Goal: Task Accomplishment & Management: Manage account settings

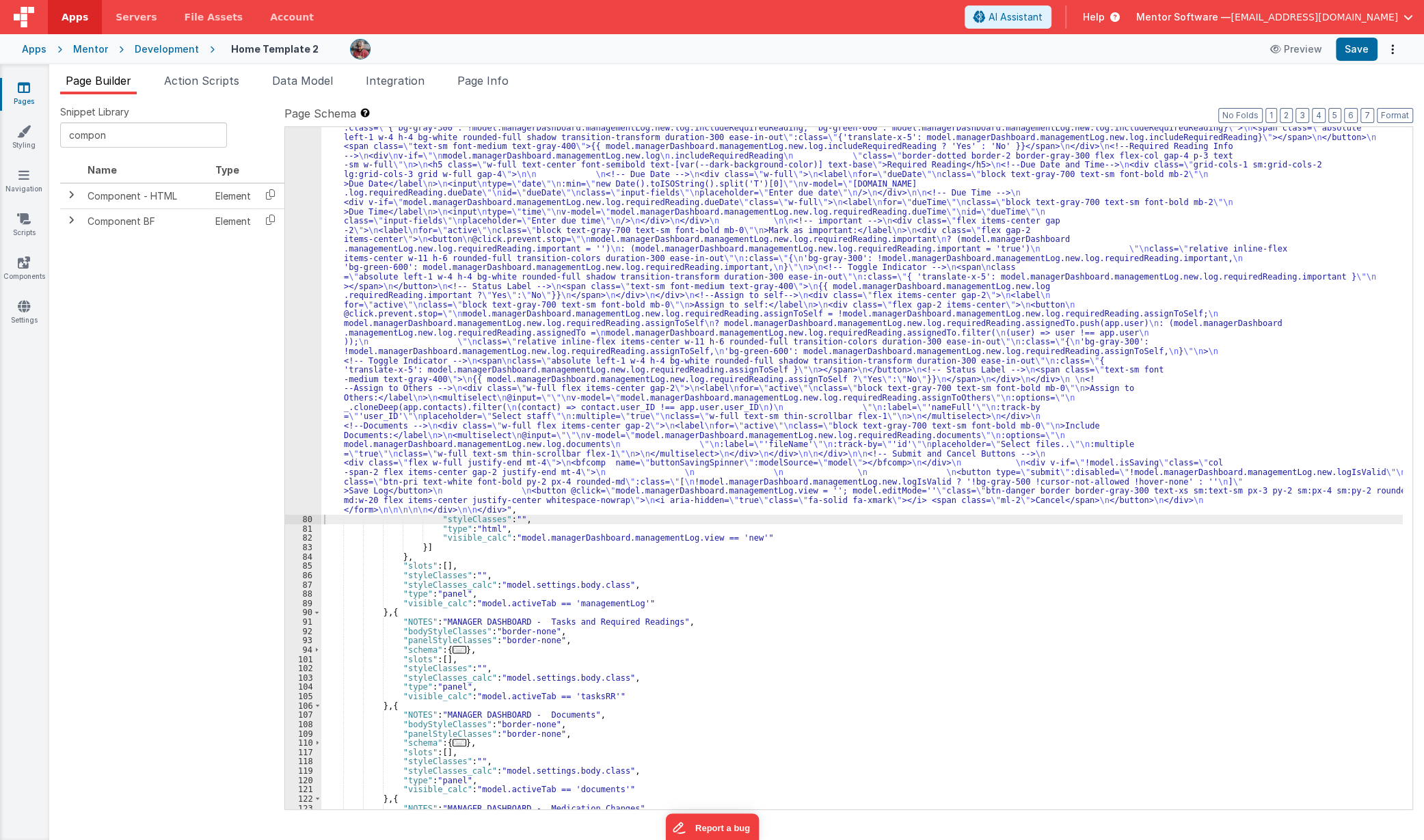
scroll to position [2297, 0]
click at [297, 89] on li "Data Model" at bounding box center [302, 83] width 71 height 22
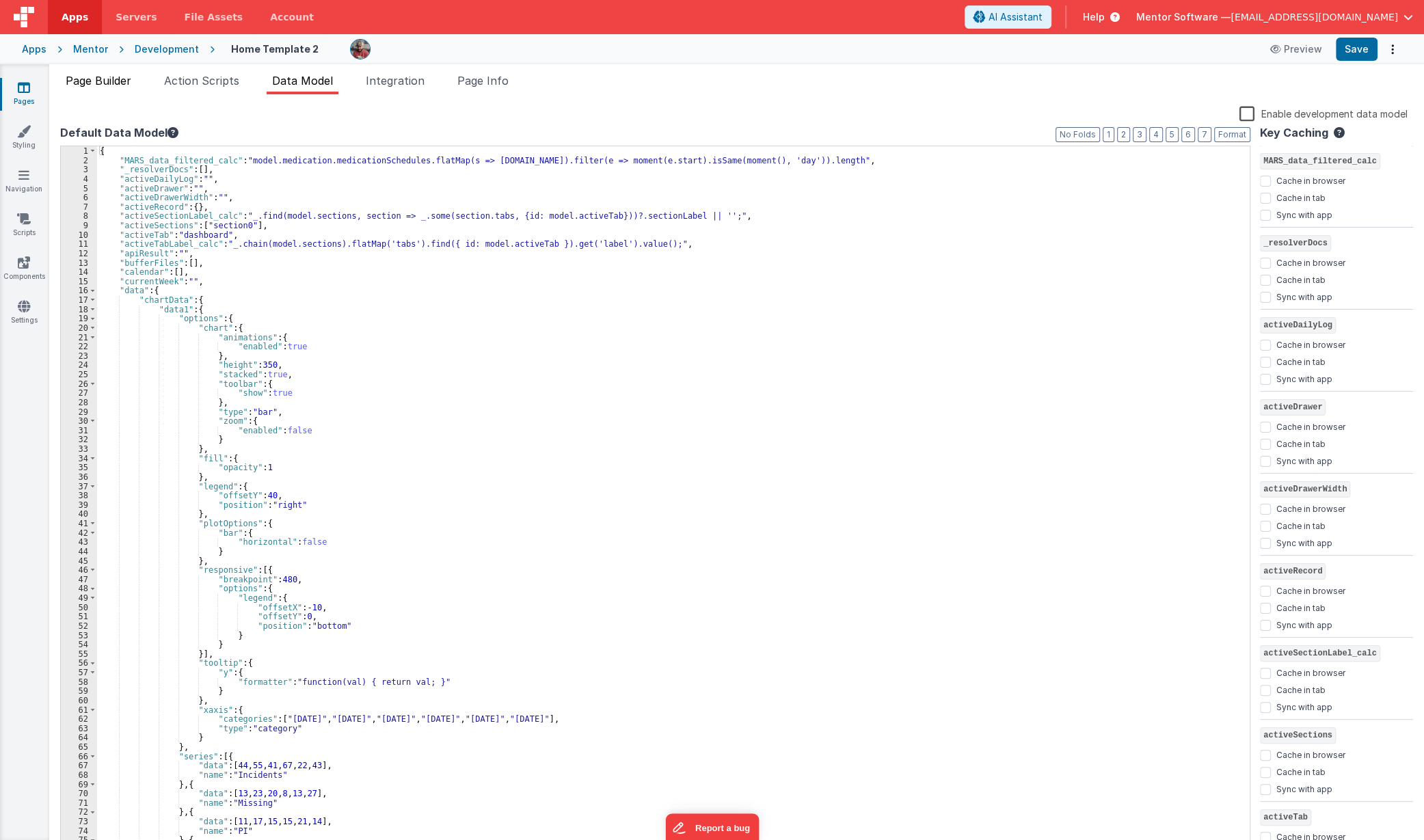
click at [103, 81] on span "Page Builder" at bounding box center [98, 80] width 65 height 13
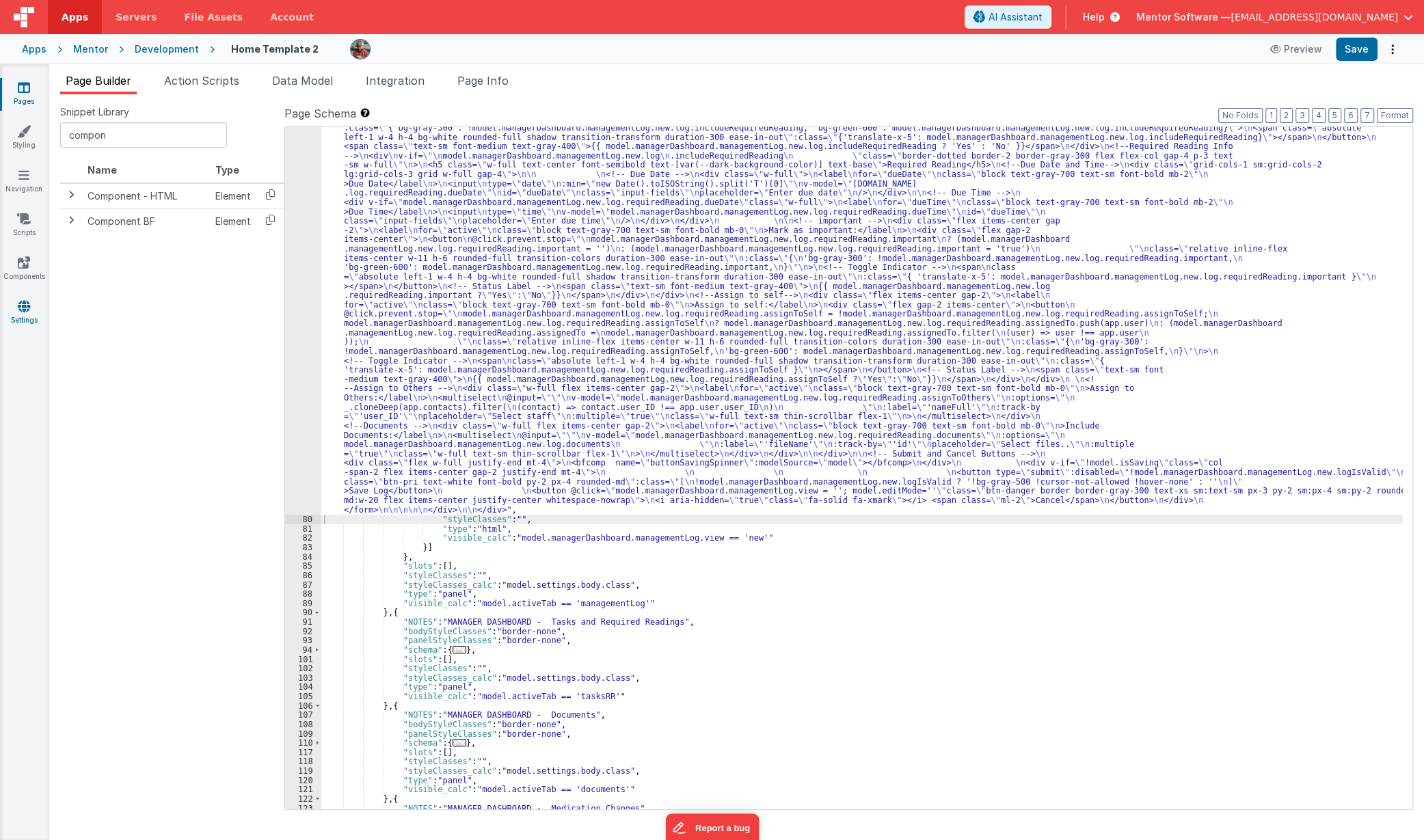
click at [20, 308] on icon at bounding box center [24, 306] width 13 height 13
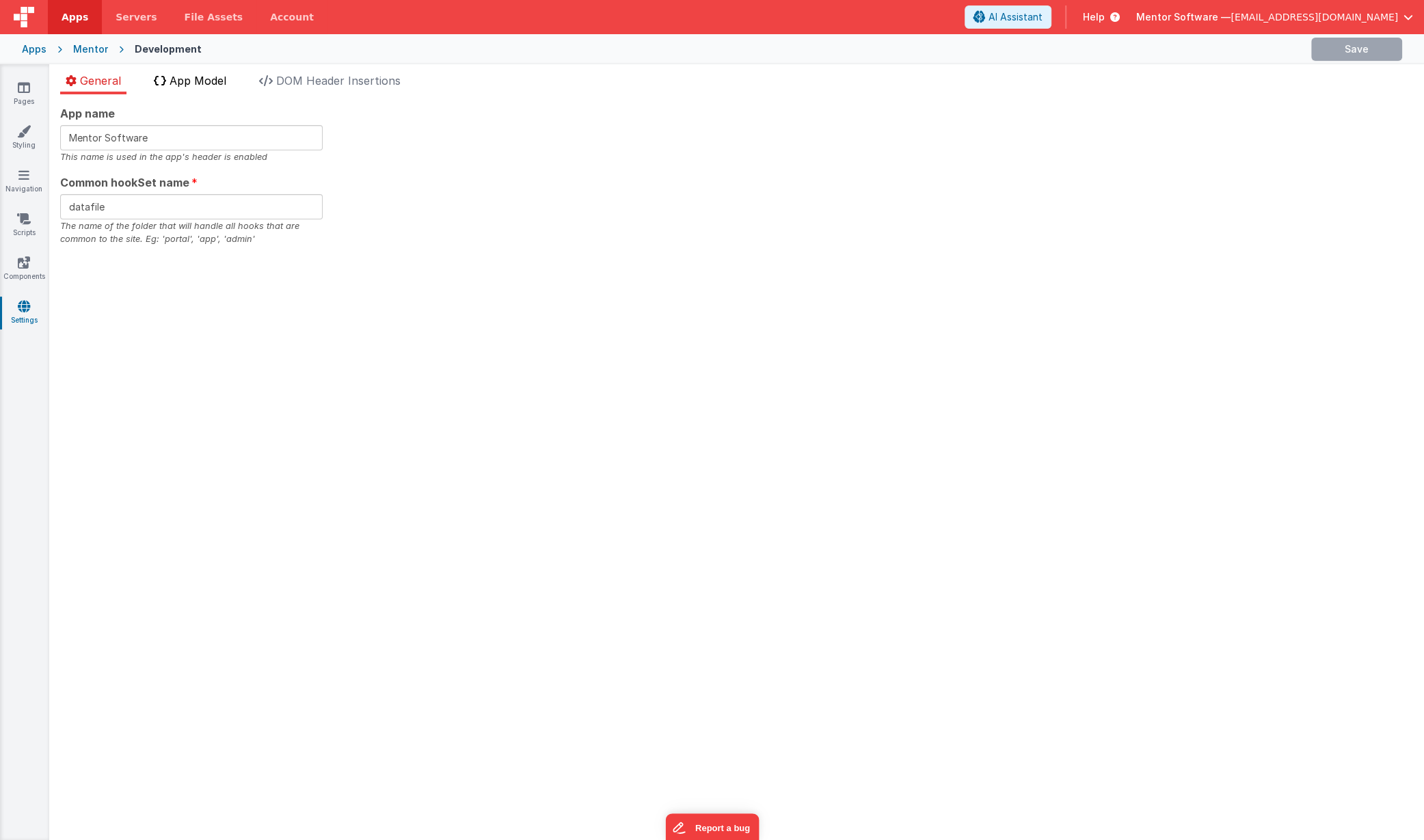
click at [188, 91] on li "App Model" at bounding box center [190, 83] width 83 height 22
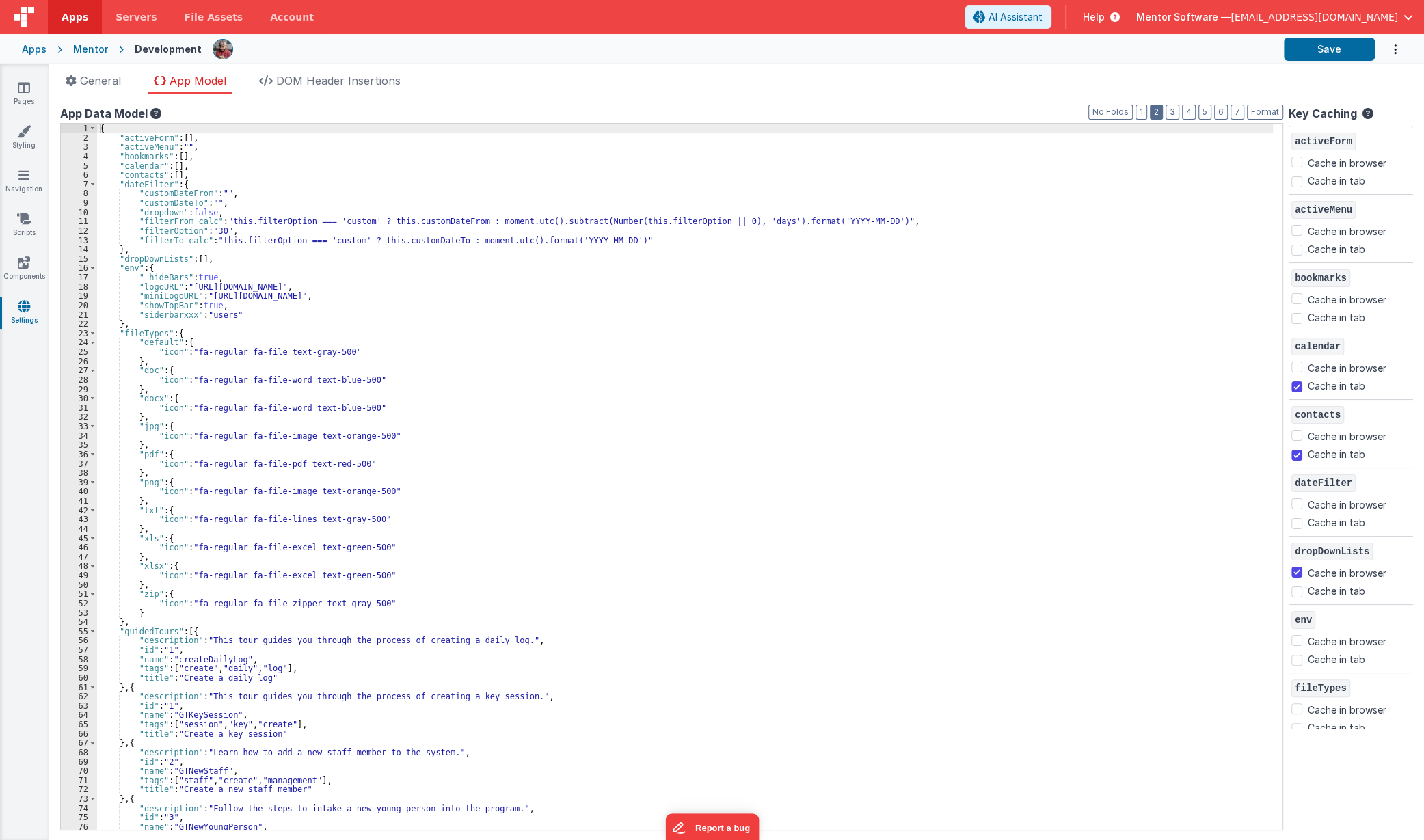
click at [1156, 118] on button "2" at bounding box center [1156, 112] width 13 height 15
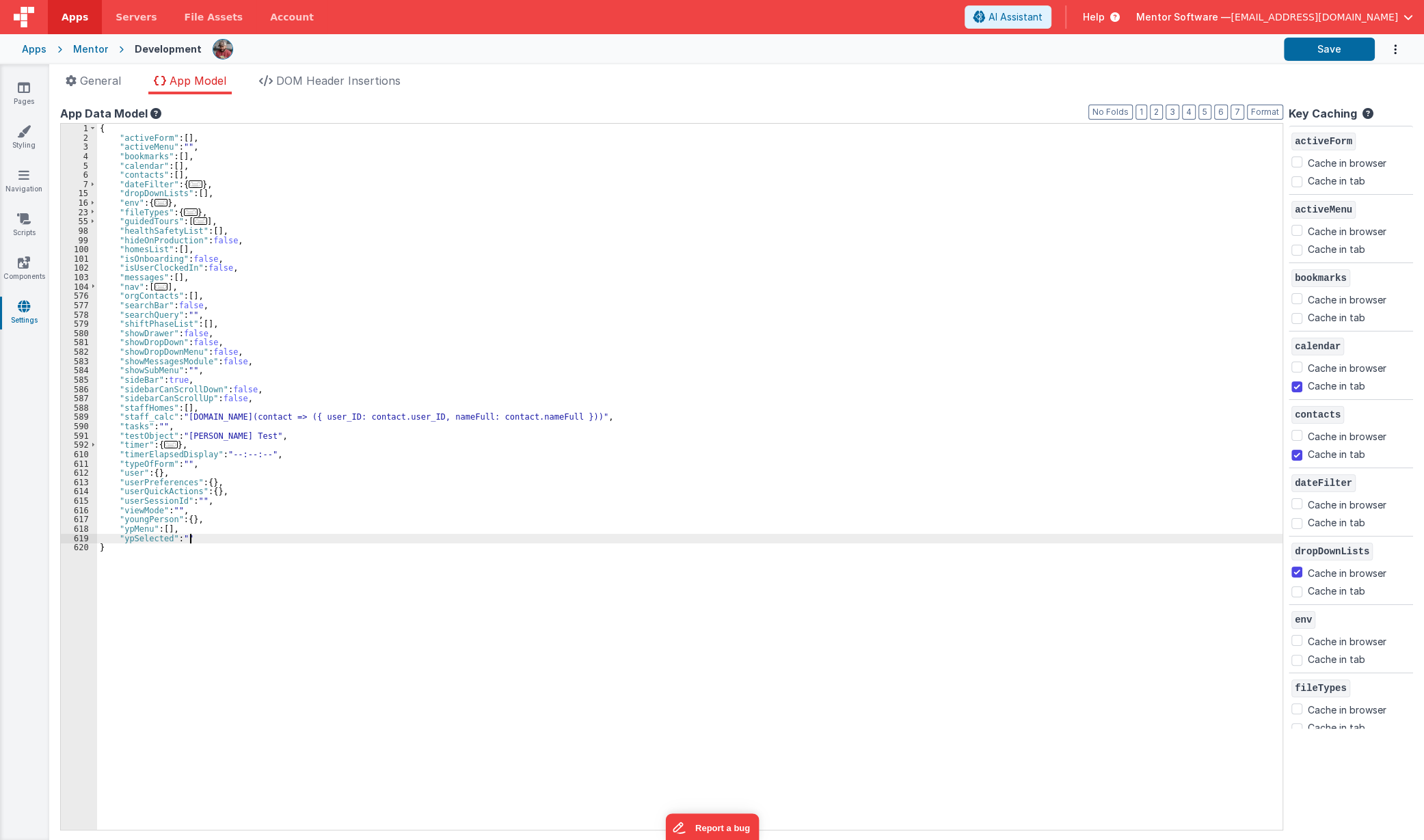
click at [227, 539] on div "{ "activeForm" : [ ] , "activeMenu" : "" , "bookmarks" : [ ] , "calendar" : [ ]…" at bounding box center [690, 486] width 1186 height 725
click at [265, 546] on div "{ "activeForm" : [ ] , "activeMenu" : "" , "bookmarks" : [ ] , "calendar" : [ ]…" at bounding box center [690, 486] width 1186 height 725
click at [1326, 50] on button "Save" at bounding box center [1330, 49] width 91 height 23
click at [16, 214] on link "Scripts" at bounding box center [24, 225] width 49 height 28
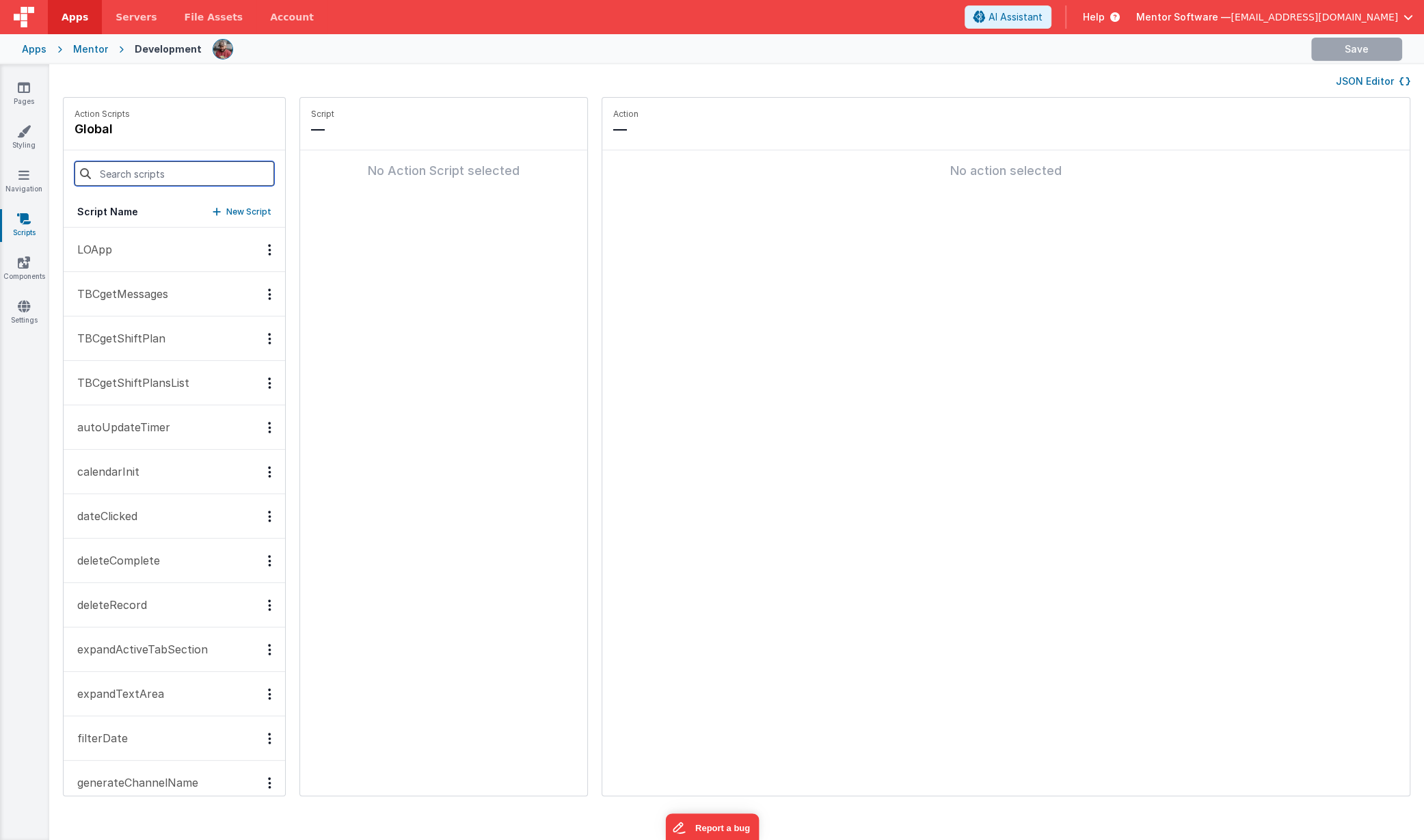
click at [195, 179] on input at bounding box center [174, 173] width 199 height 25
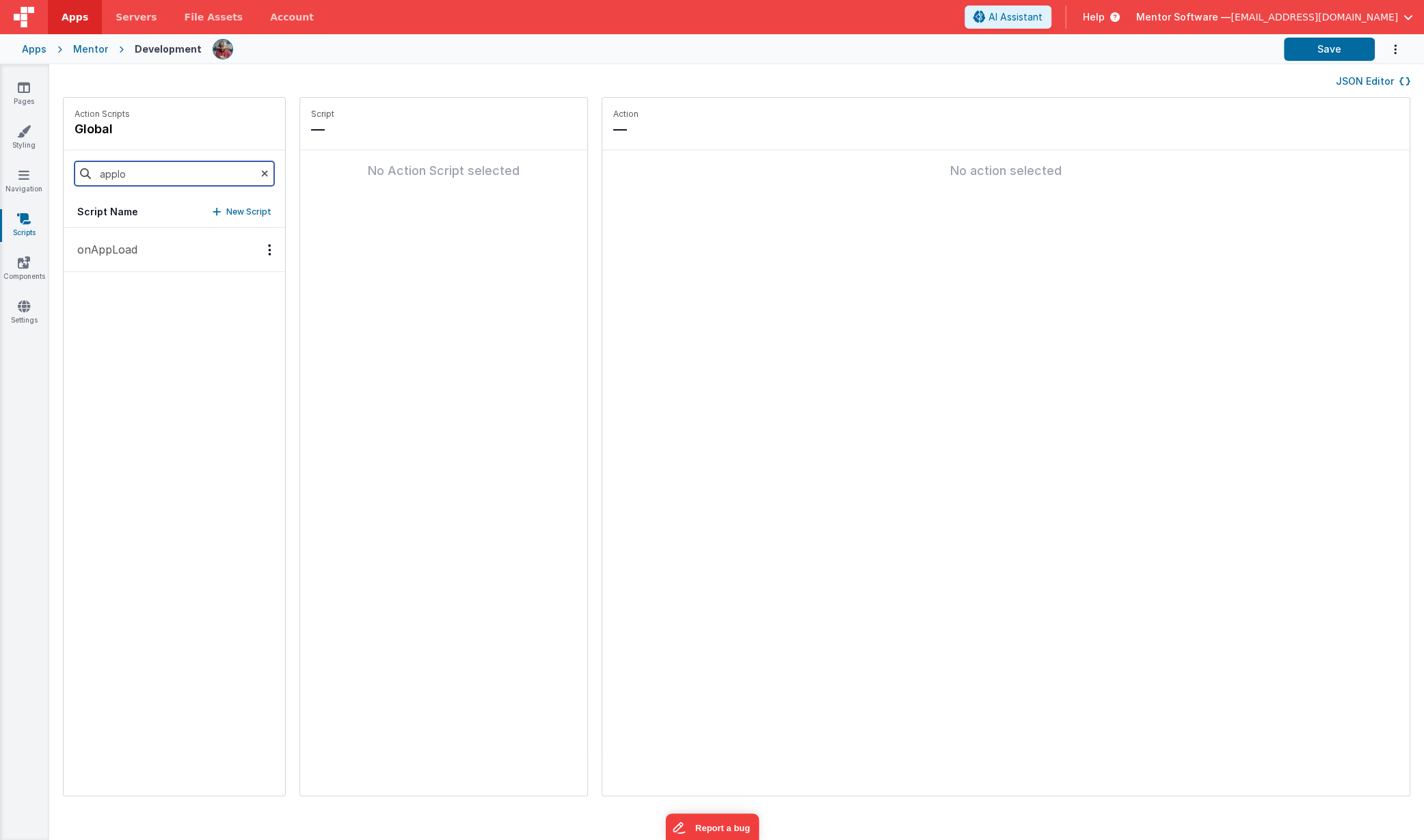
type input "applo"
click at [89, 246] on p "onAppLoad" at bounding box center [103, 249] width 68 height 16
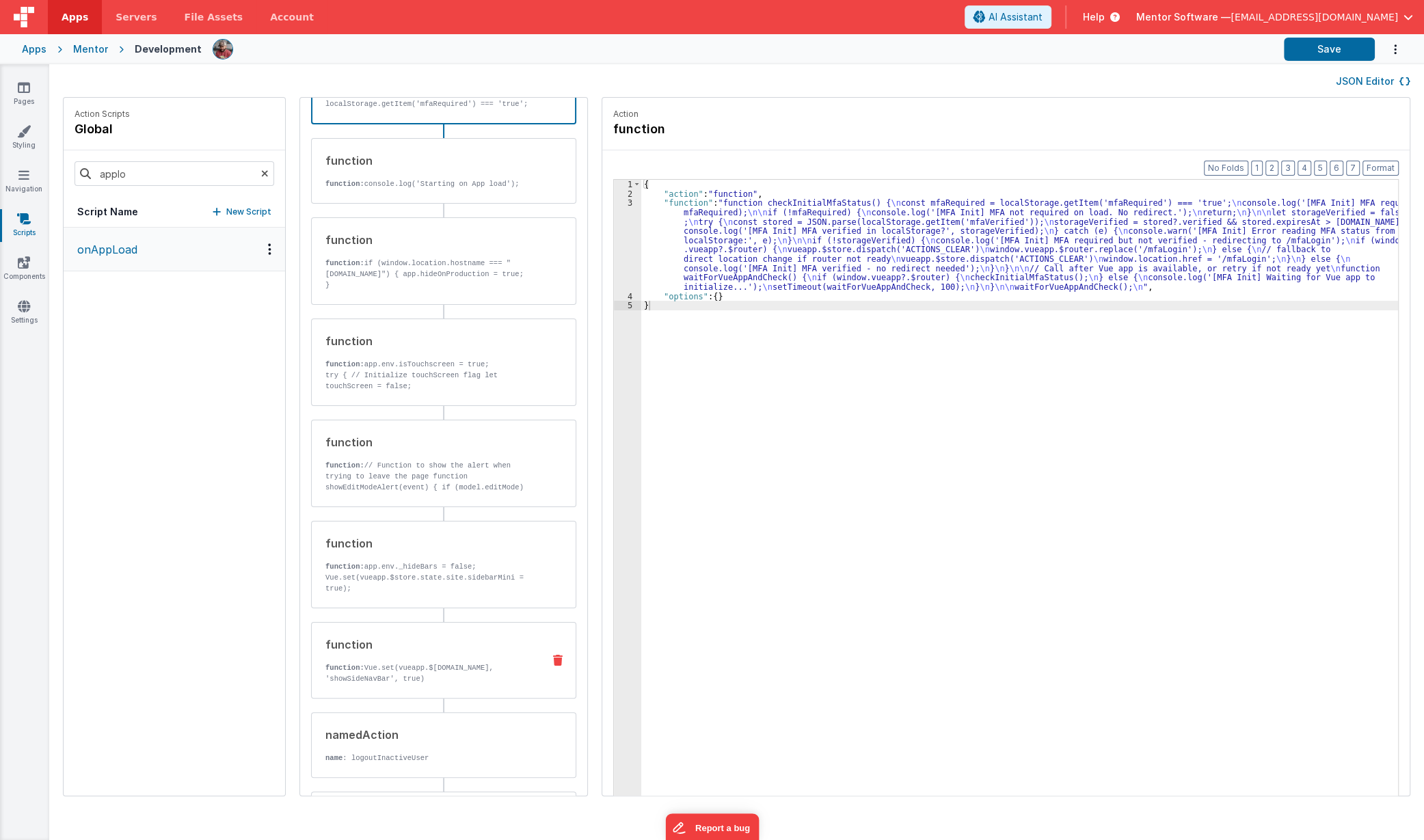
scroll to position [21, 0]
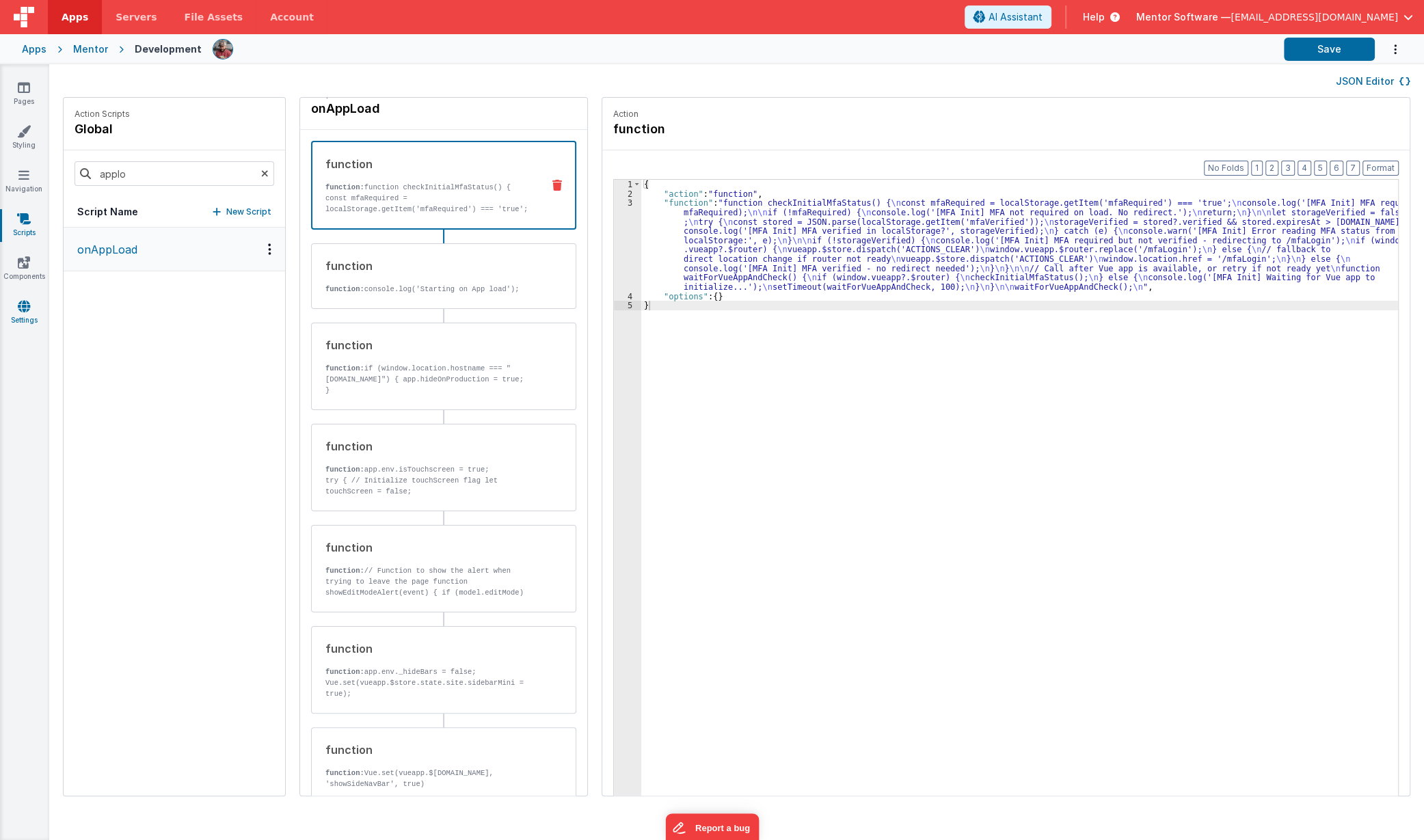
click at [28, 307] on icon at bounding box center [24, 306] width 13 height 13
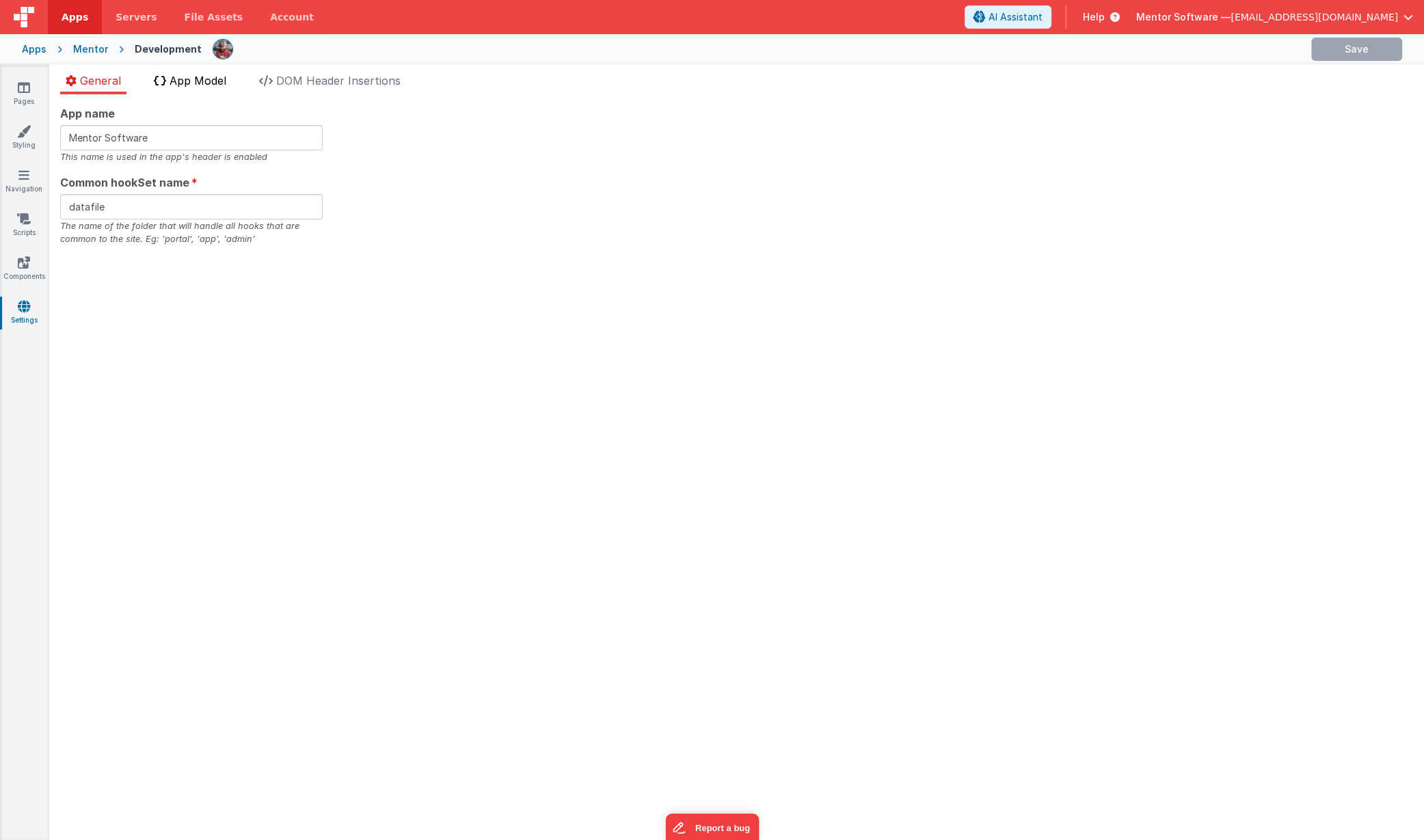
click at [196, 83] on span "App Model" at bounding box center [198, 80] width 57 height 13
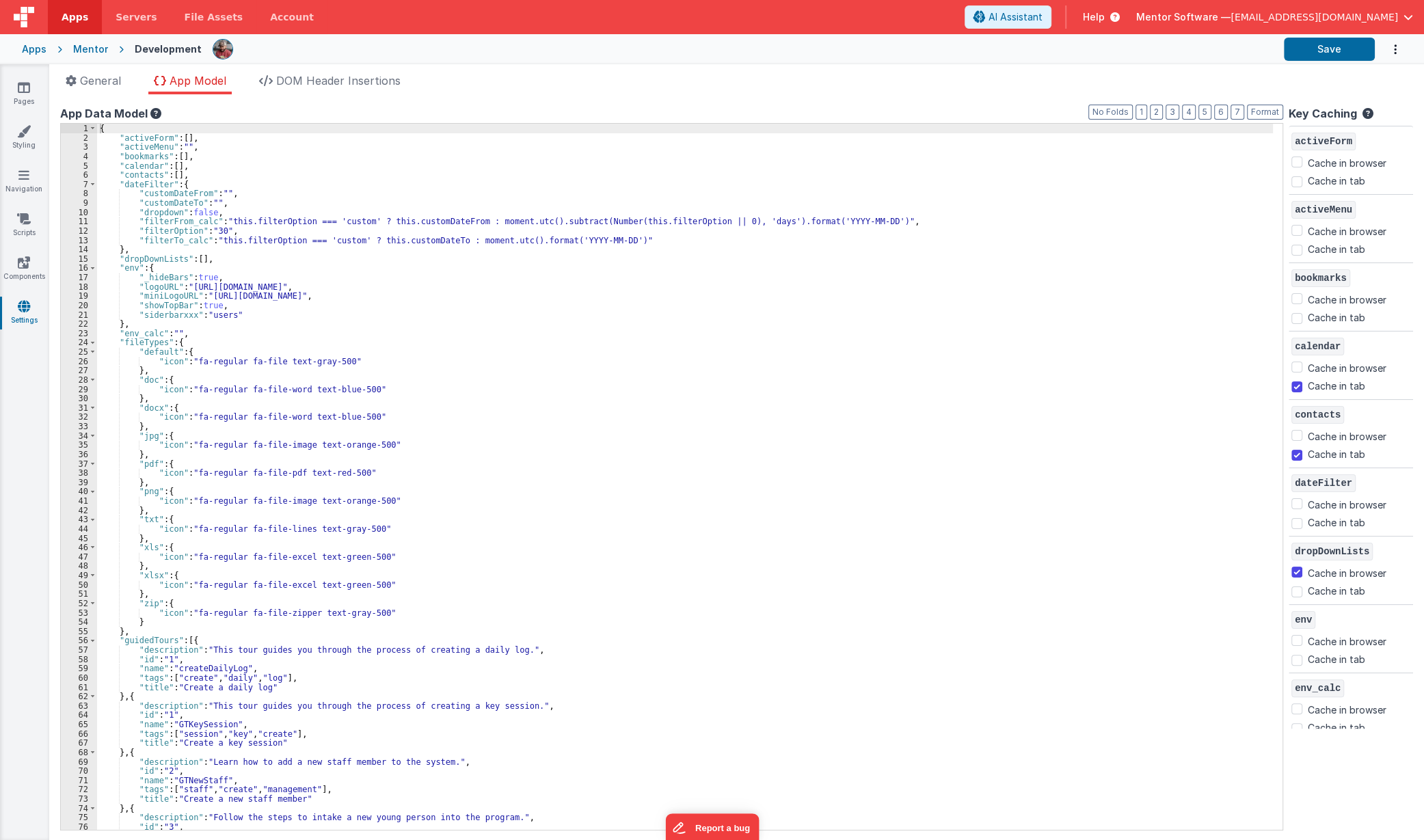
checkbox input "false"
checkbox input "true"
checkbox input "false"
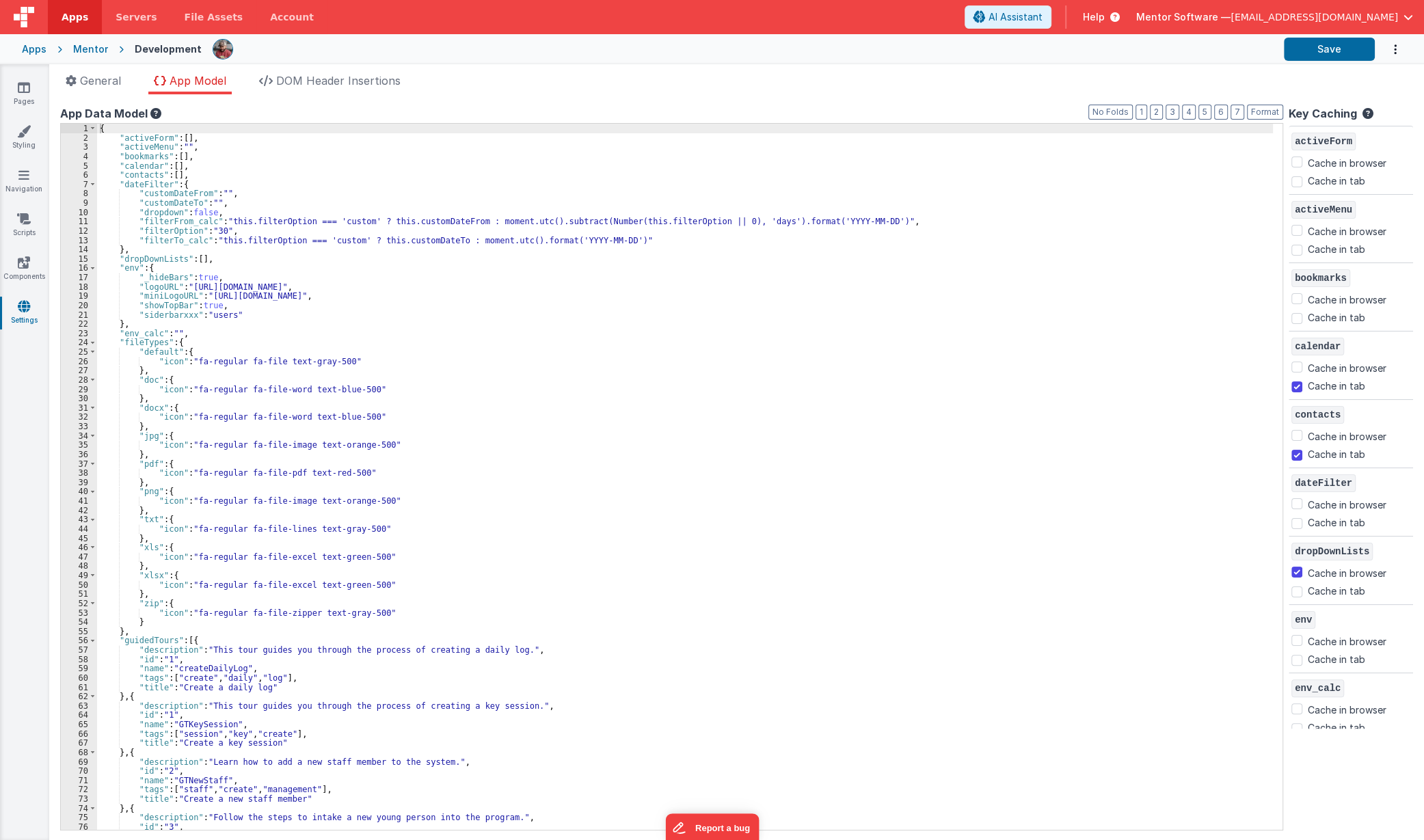
checkbox input "true"
checkbox input "false"
checkbox input "true"
checkbox input "false"
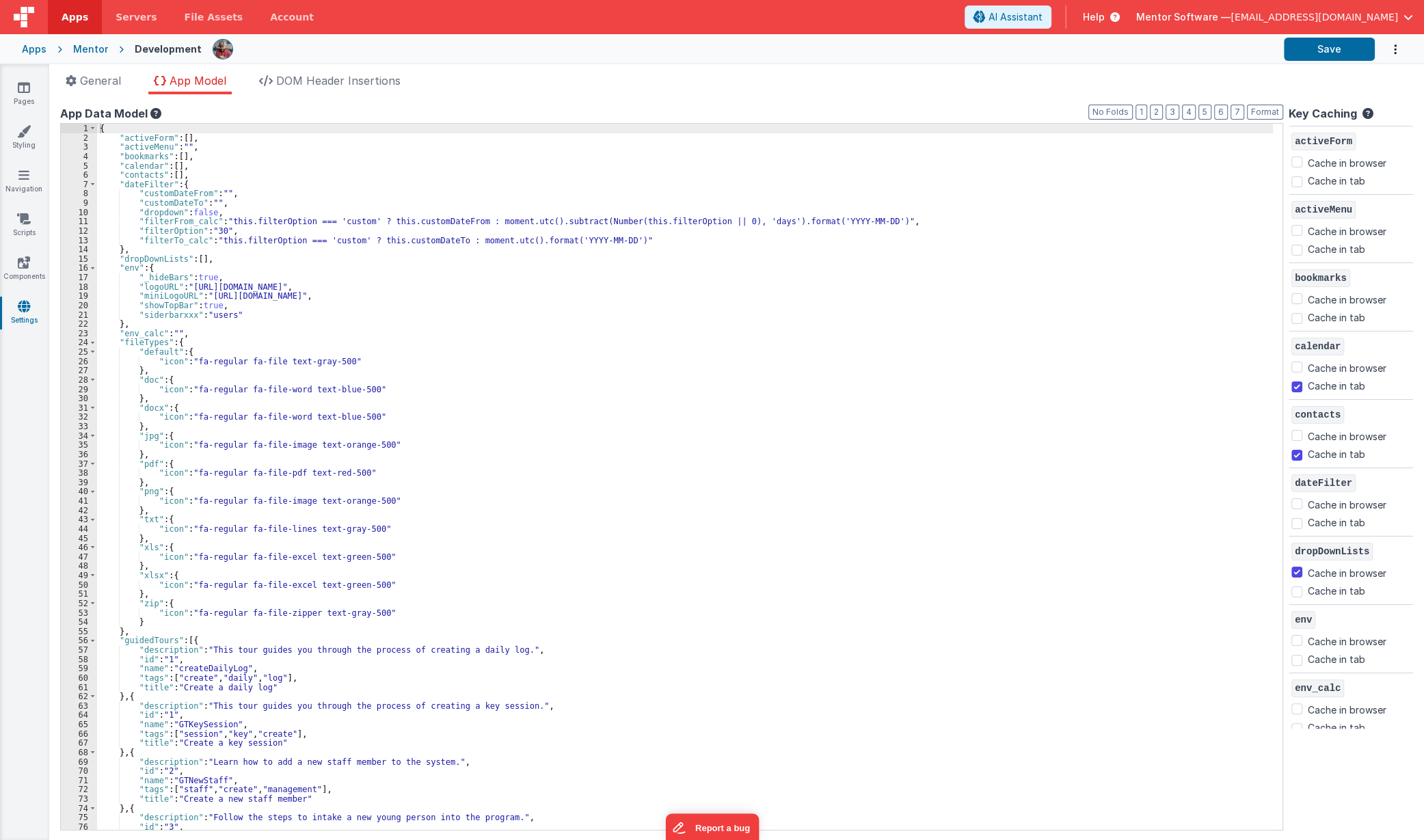
checkbox input "false"
checkbox input "true"
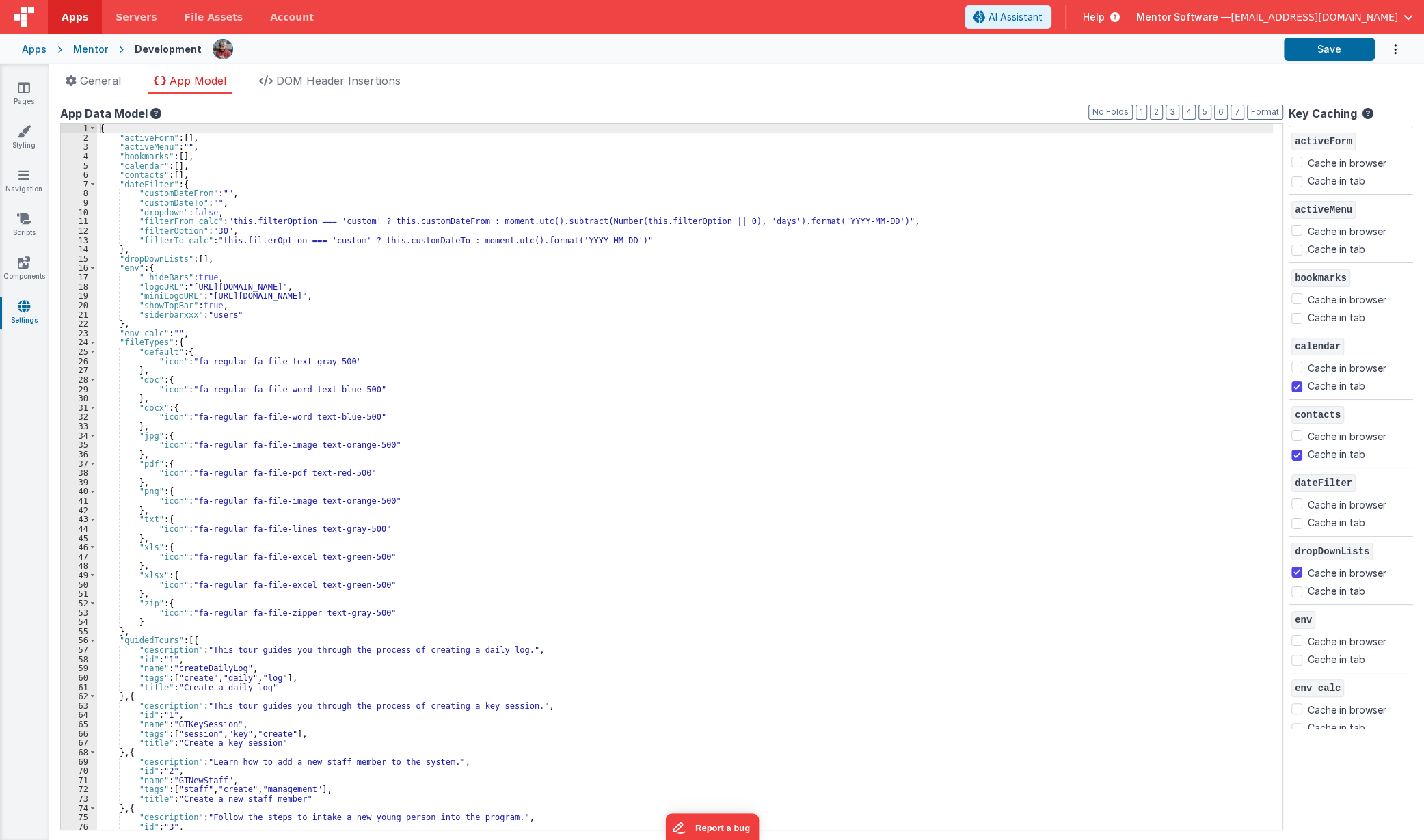
checkbox input "false"
checkbox input "true"
checkbox input "false"
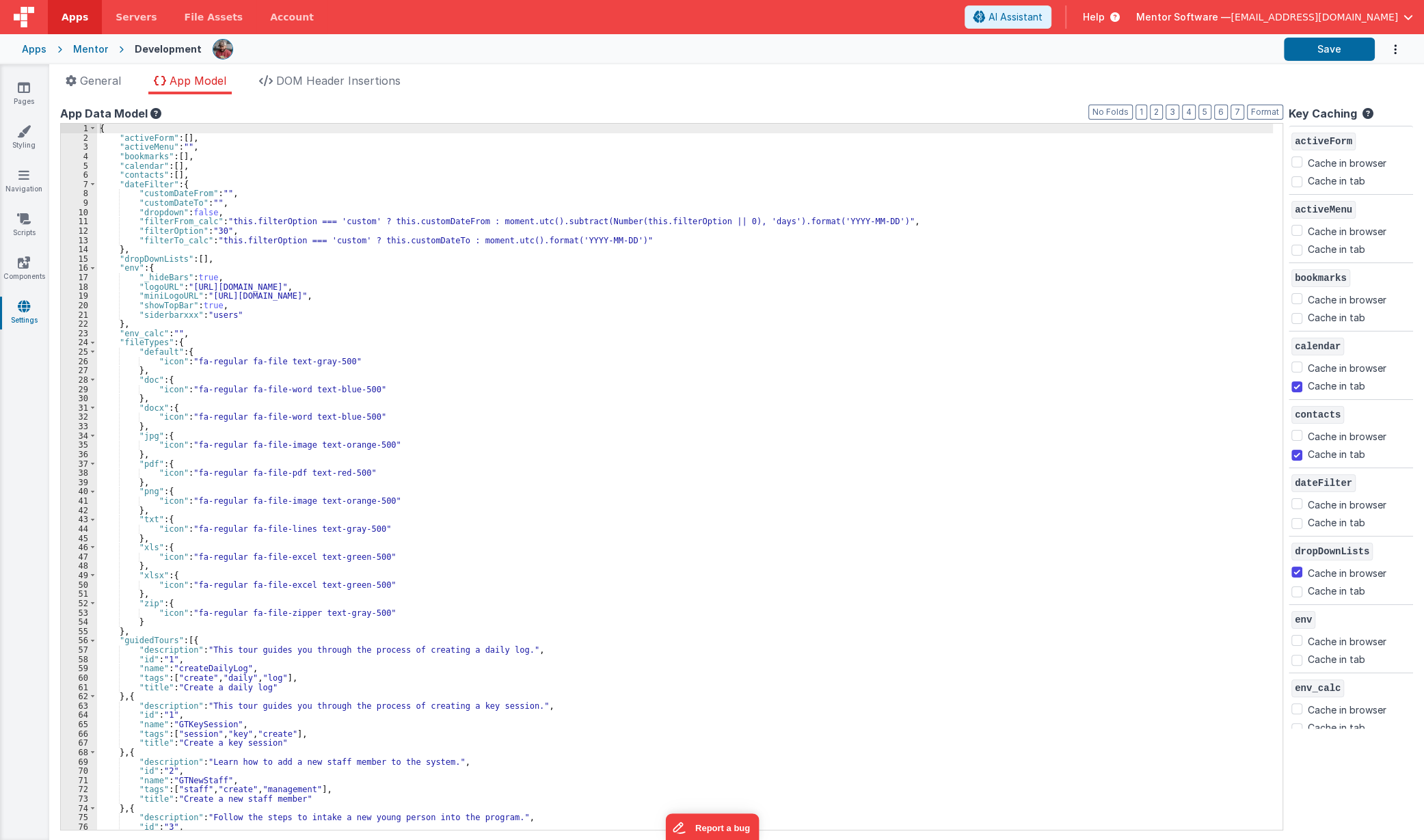
checkbox input "true"
checkbox input "false"
checkbox input "true"
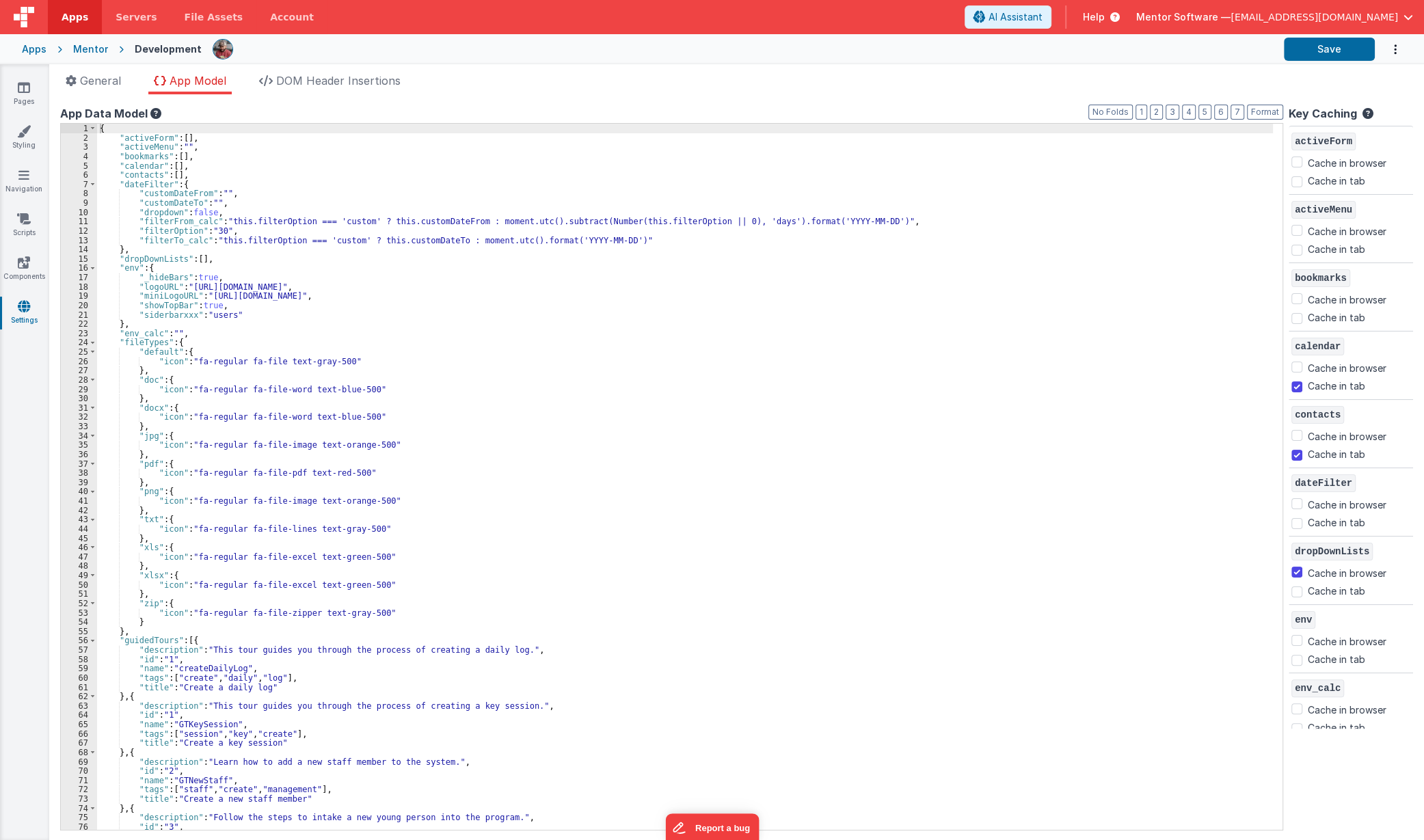
checkbox input "false"
checkbox input "true"
checkbox input "false"
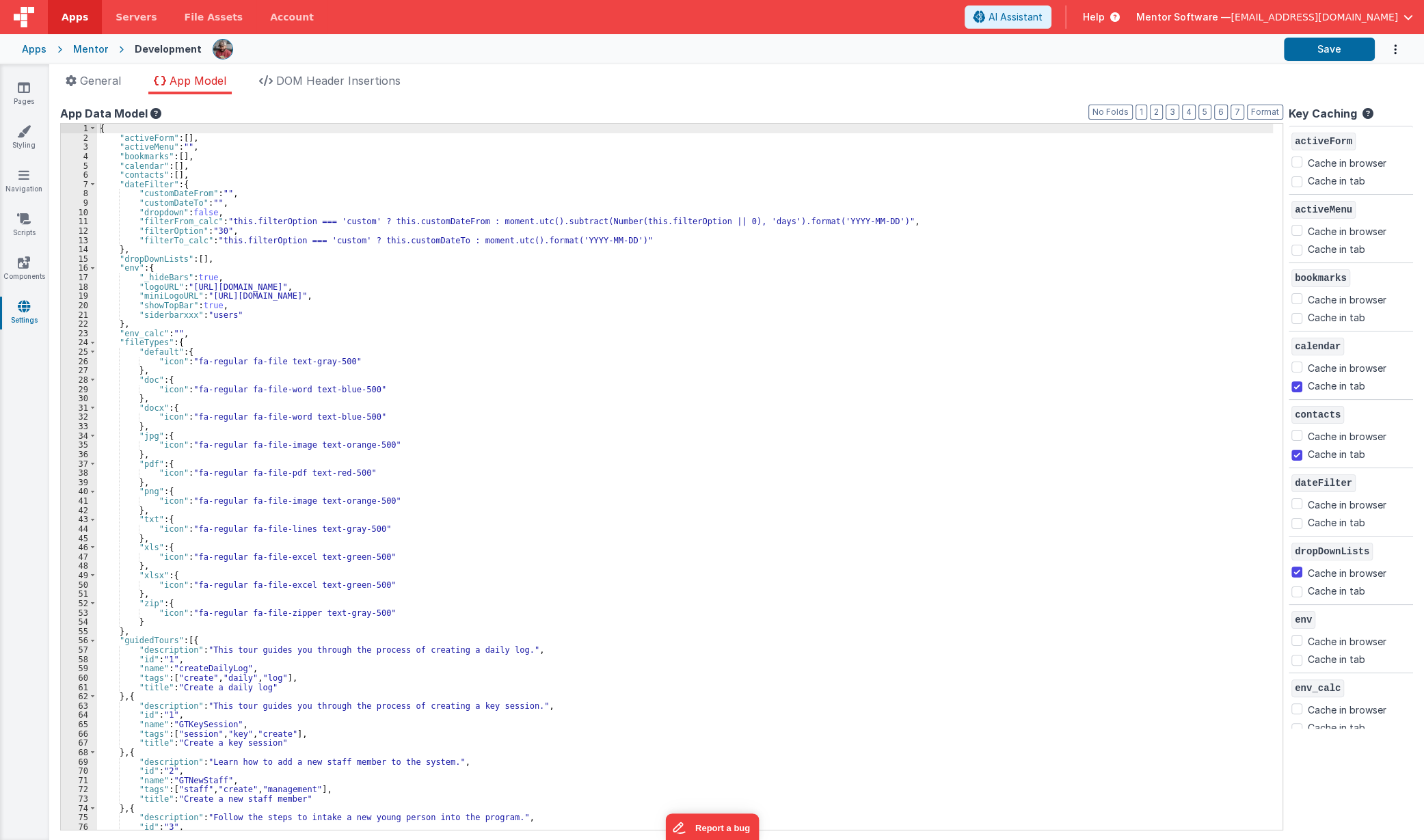
checkbox input "false"
checkbox input "true"
click at [1155, 108] on button "2" at bounding box center [1156, 112] width 13 height 15
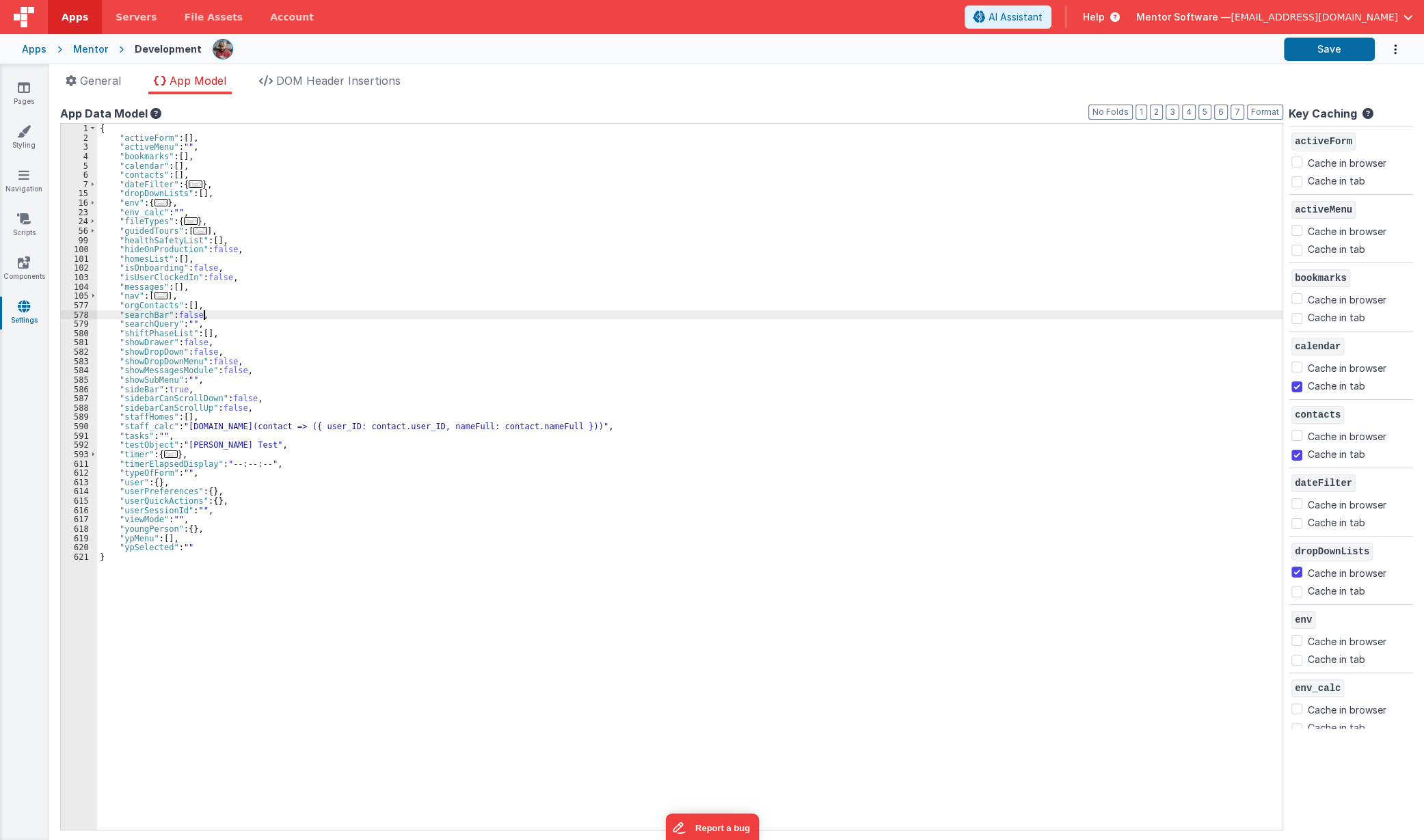
click at [366, 316] on div "{ "activeForm" : [ ] , "activeMenu" : "" , "bookmarks" : [ ] , "calendar" : [ ]…" at bounding box center [690, 486] width 1186 height 725
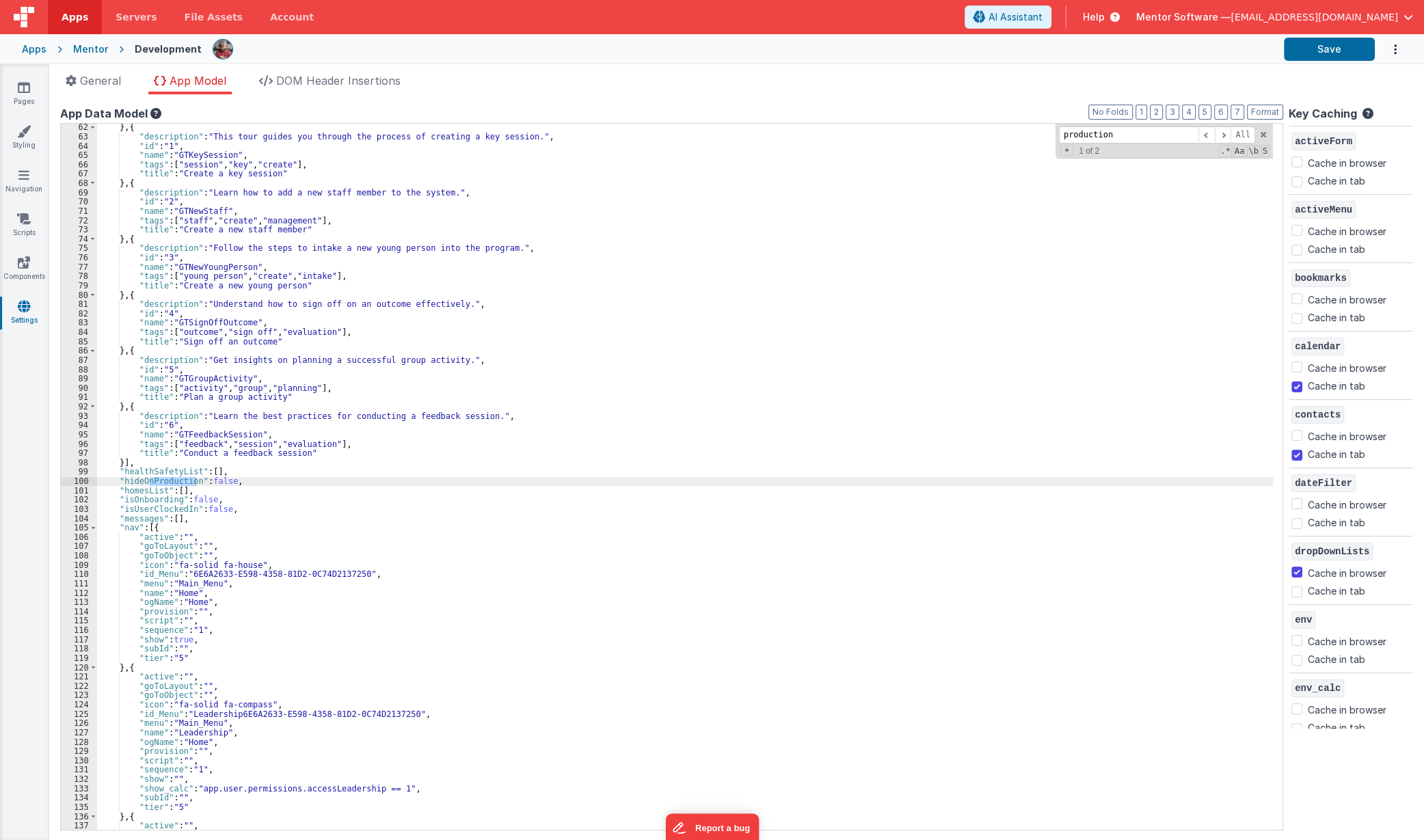
scroll to position [159, 0]
type input "production"
click at [22, 229] on link "Scripts" at bounding box center [24, 225] width 49 height 28
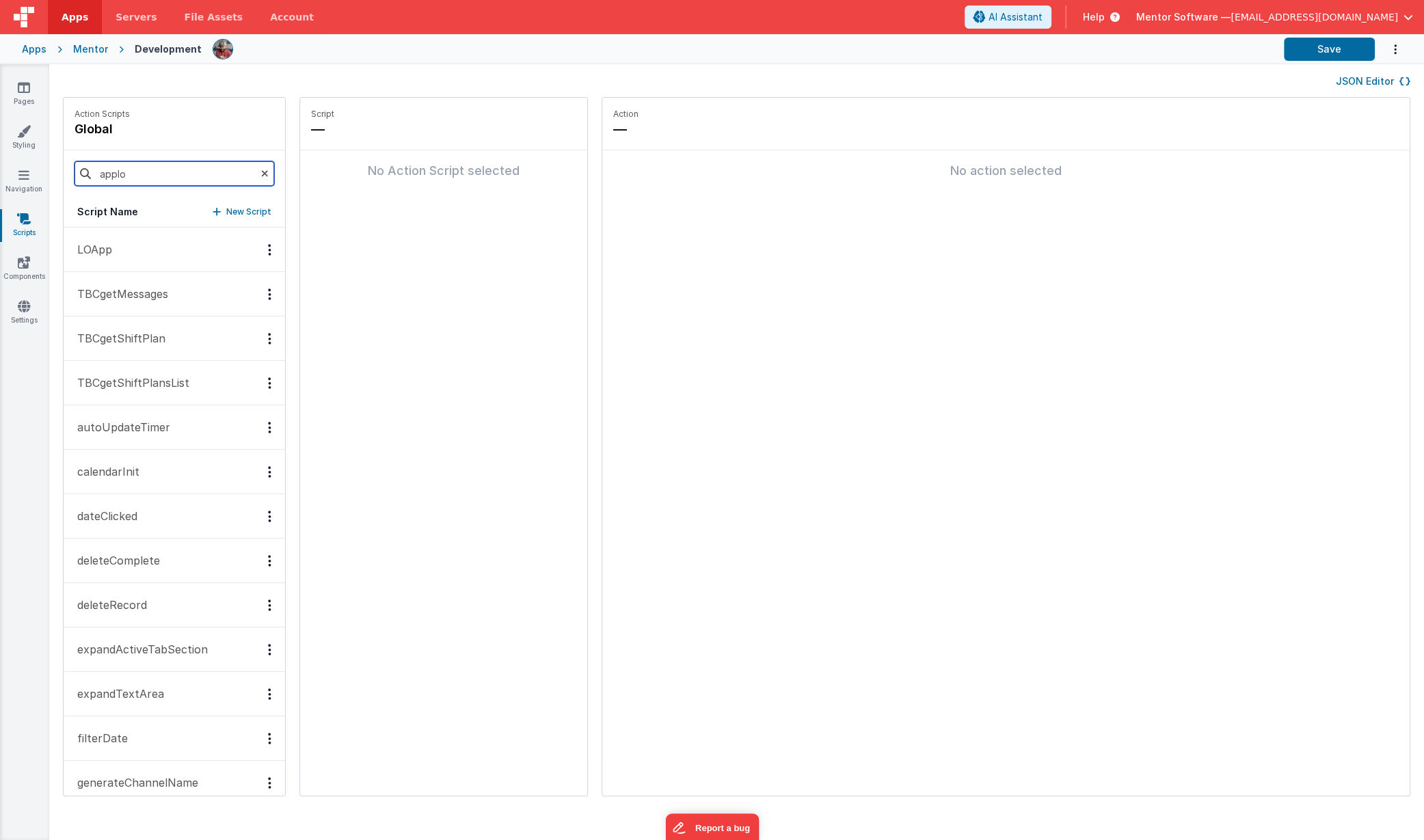
click at [182, 179] on input "applo" at bounding box center [174, 173] width 199 height 25
click at [1353, 89] on div "JSON Editor" at bounding box center [737, 80] width 1375 height 33
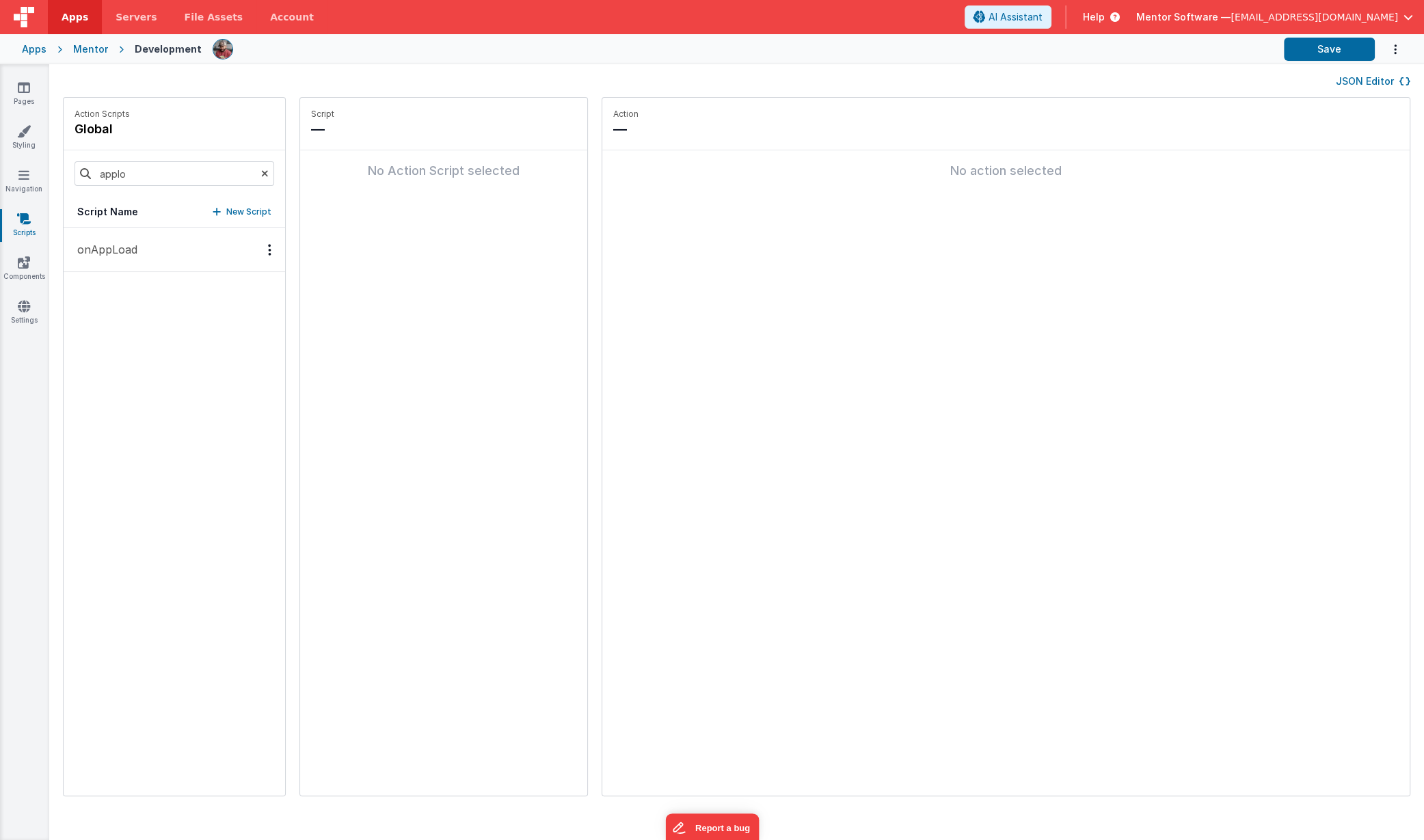
click at [1364, 82] on button "JSON Editor" at bounding box center [1373, 81] width 74 height 13
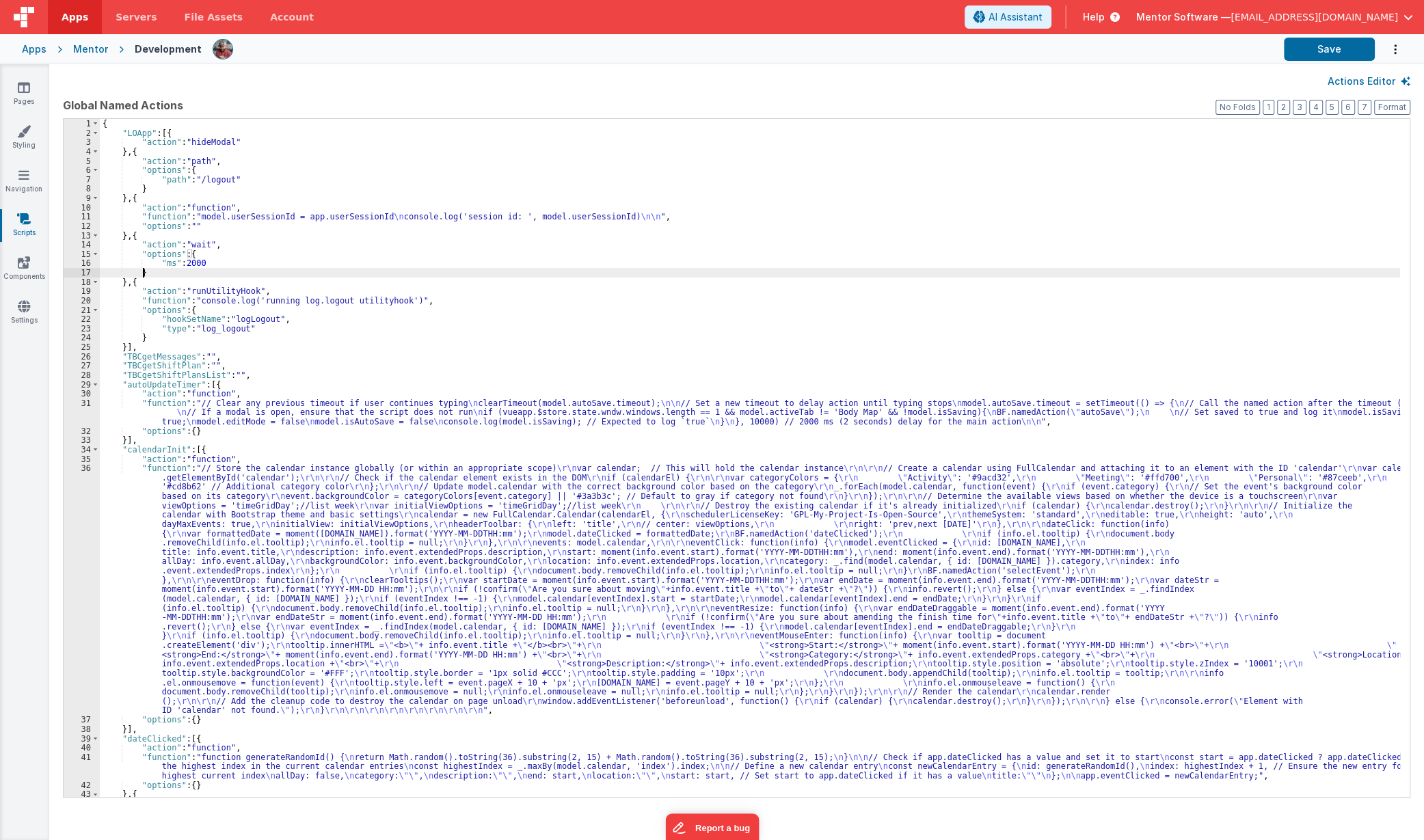
click at [656, 275] on div "{ "LOApp" : [{ "action" : "hideModal" } , { "action" : "path" , "options" : { "…" at bounding box center [750, 467] width 1300 height 696
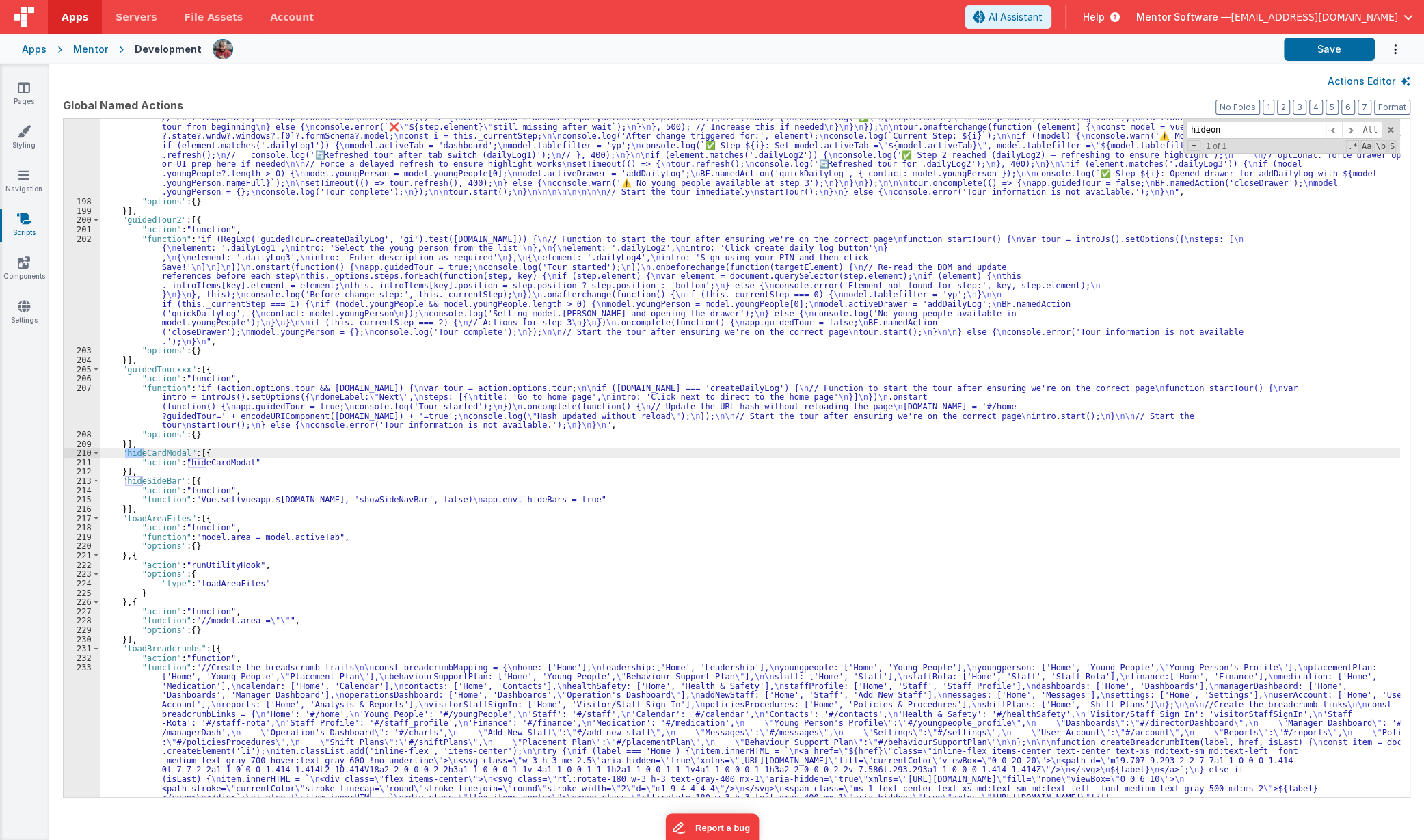
scroll to position [4657, 0]
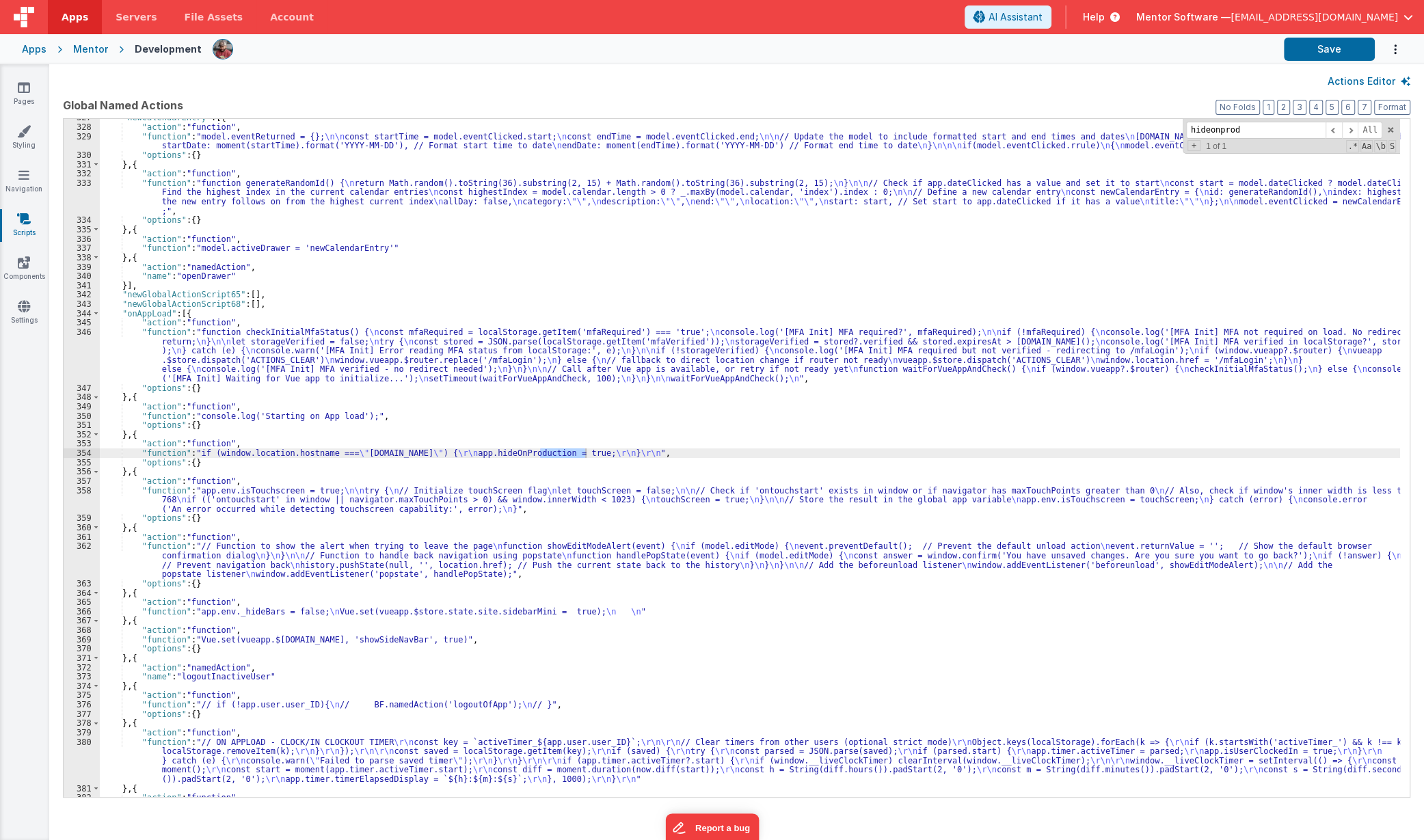
type input "hideonprod"
click at [191, 452] on div ""newCalendarEntry" : [{ "action" : "function" , "function" : "model.eventReturn…" at bounding box center [750, 461] width 1300 height 696
click at [80, 452] on div "354" at bounding box center [81, 453] width 36 height 10
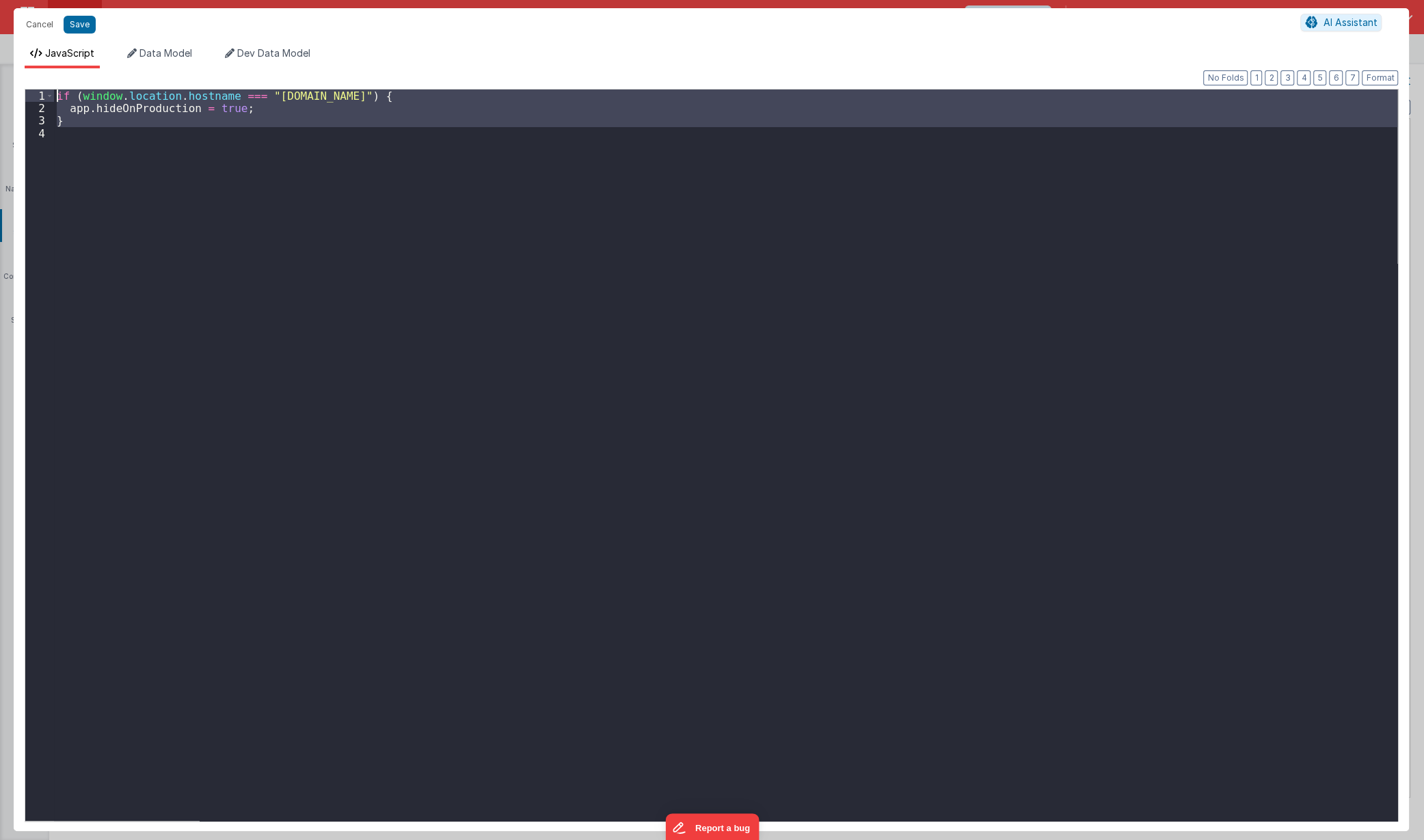
drag, startPoint x: 302, startPoint y: 483, endPoint x: -106, endPoint y: 7, distance: 626.9
click at [0, 7] on html "Cancel Save AI Assistant JavaScript Data Model Dev Data Model Format 7 6 5 4 3 …" at bounding box center [712, 420] width 1424 height 840
click at [39, 24] on button "Cancel" at bounding box center [39, 25] width 41 height 19
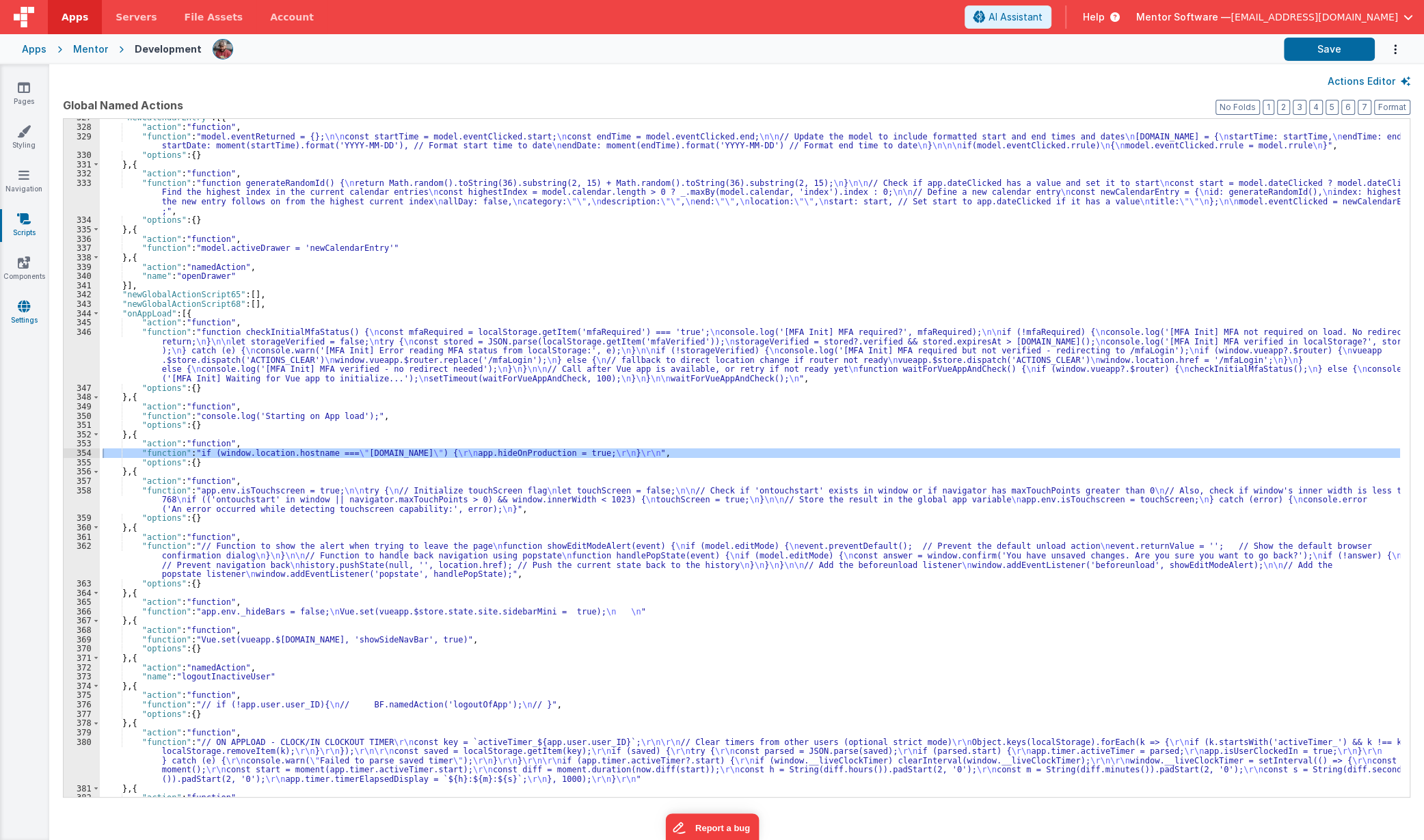
click at [28, 310] on icon at bounding box center [24, 306] width 13 height 13
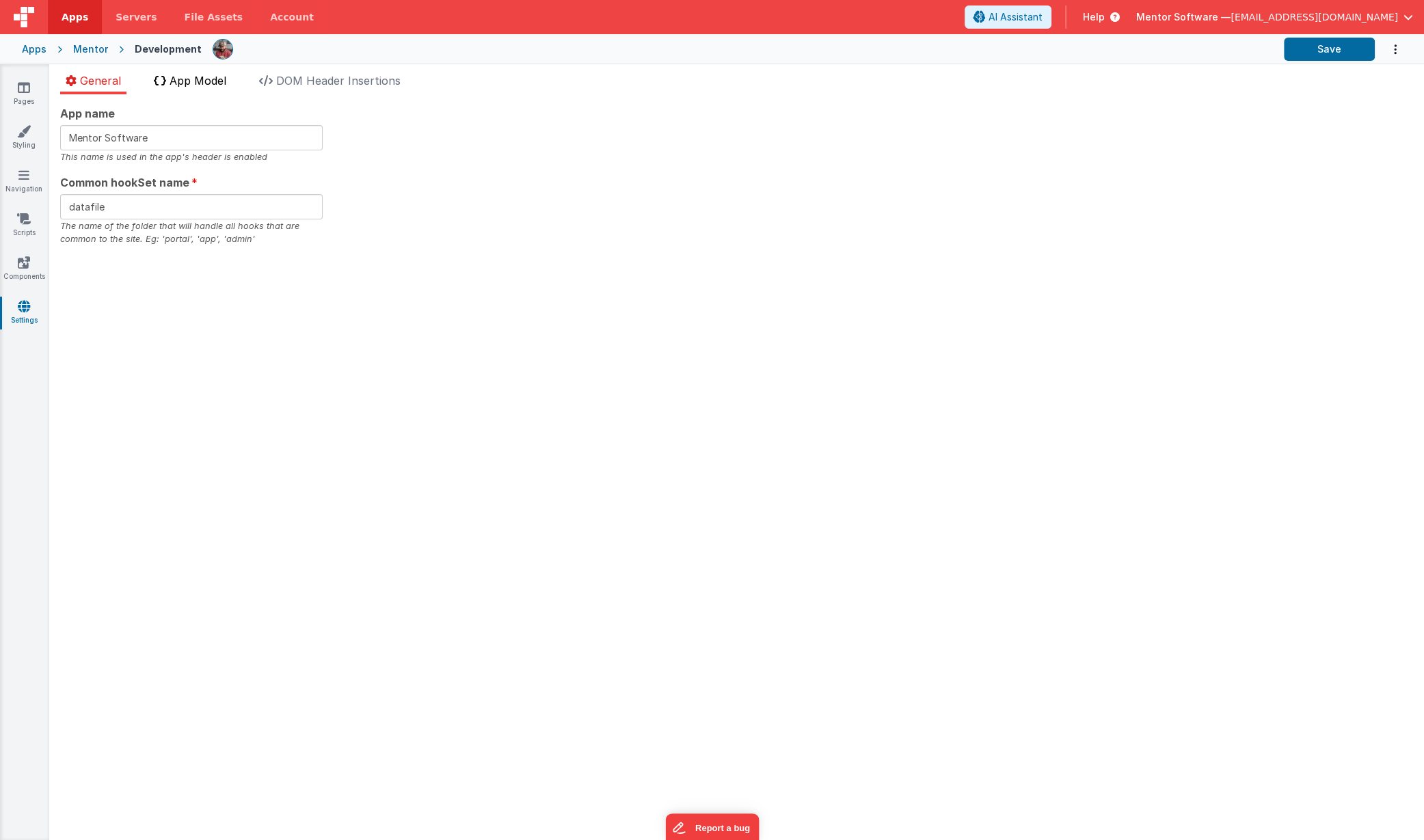
click at [220, 82] on span "App Model" at bounding box center [198, 80] width 57 height 13
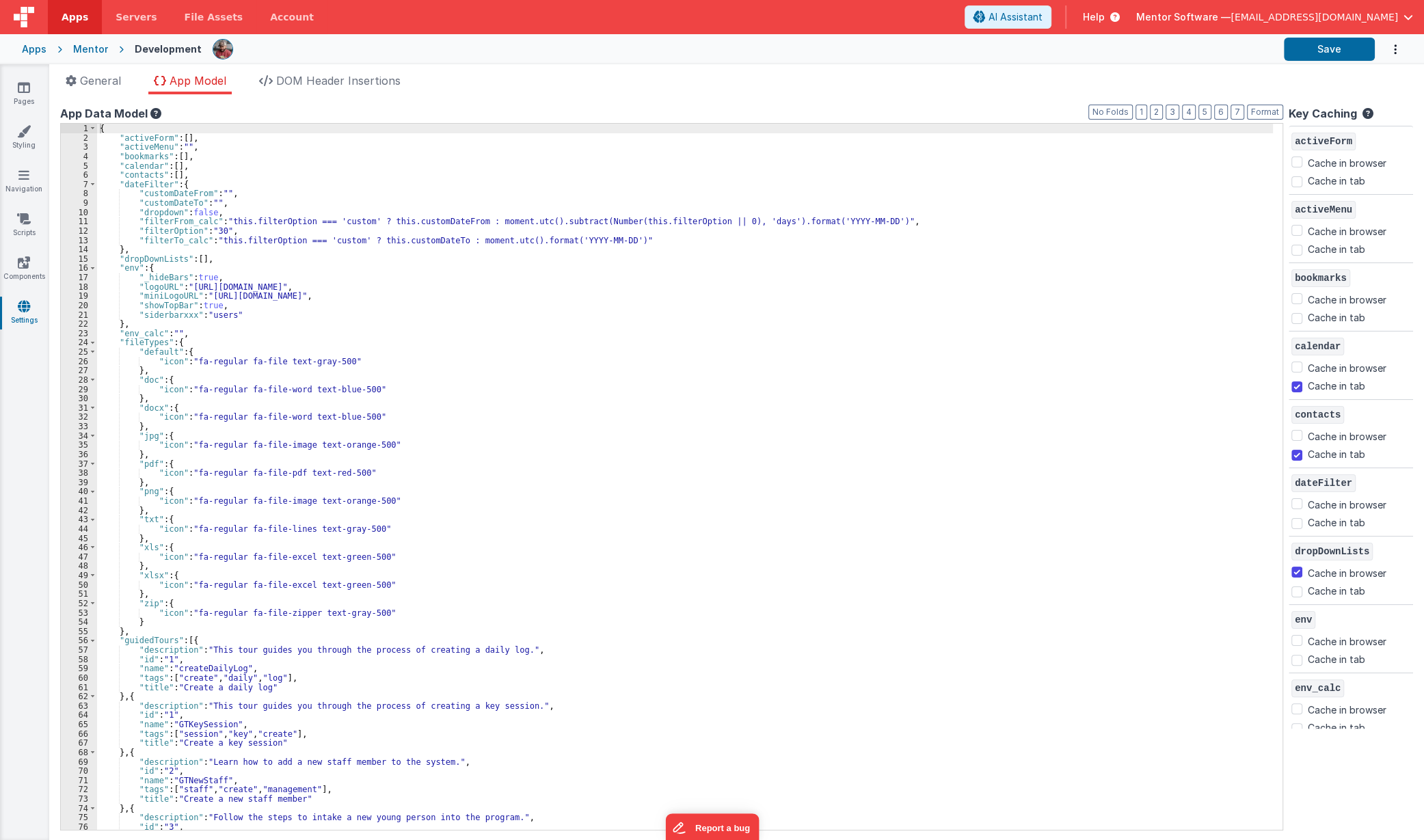
checkbox input "false"
checkbox input "true"
checkbox input "false"
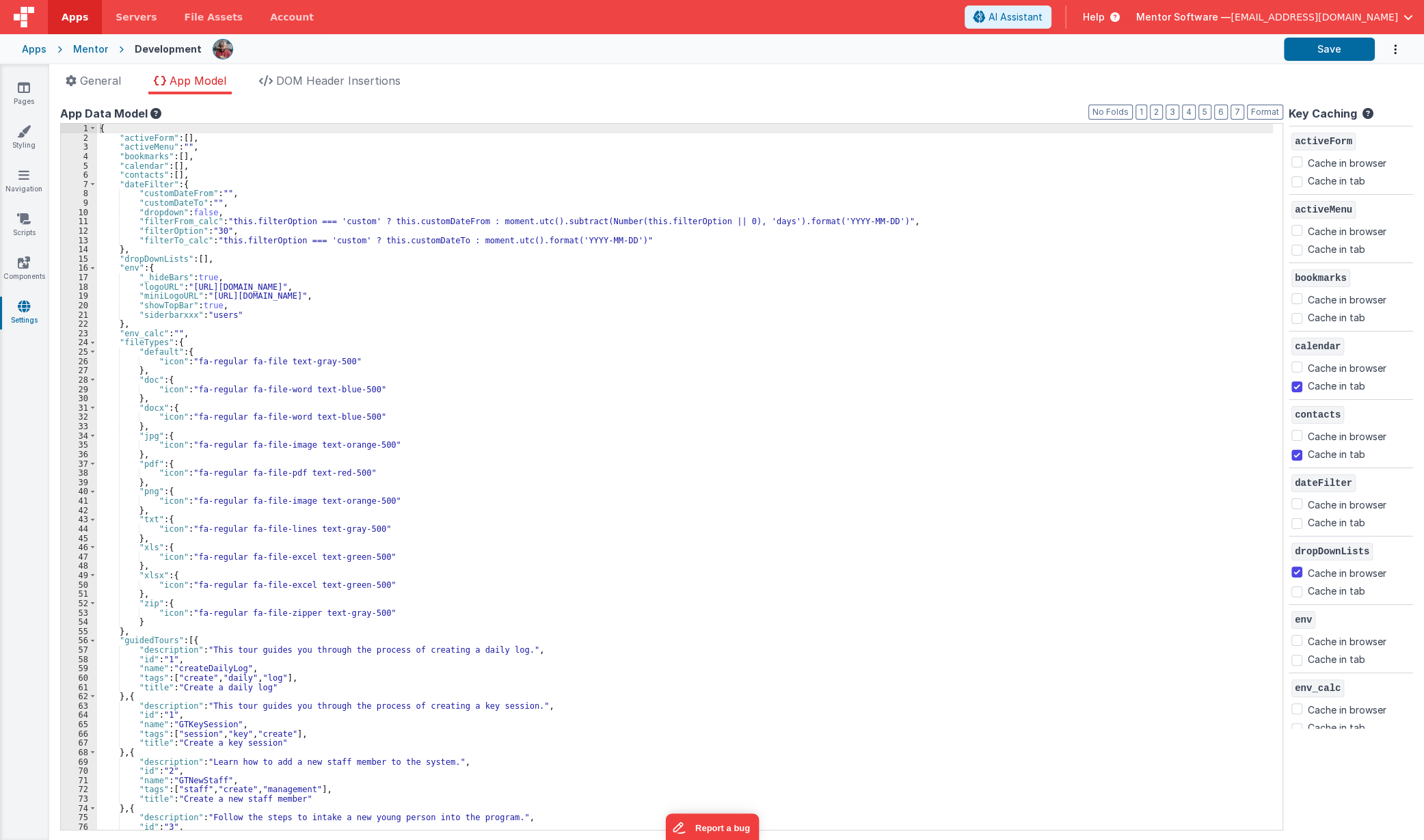
checkbox input "true"
checkbox input "false"
checkbox input "true"
checkbox input "false"
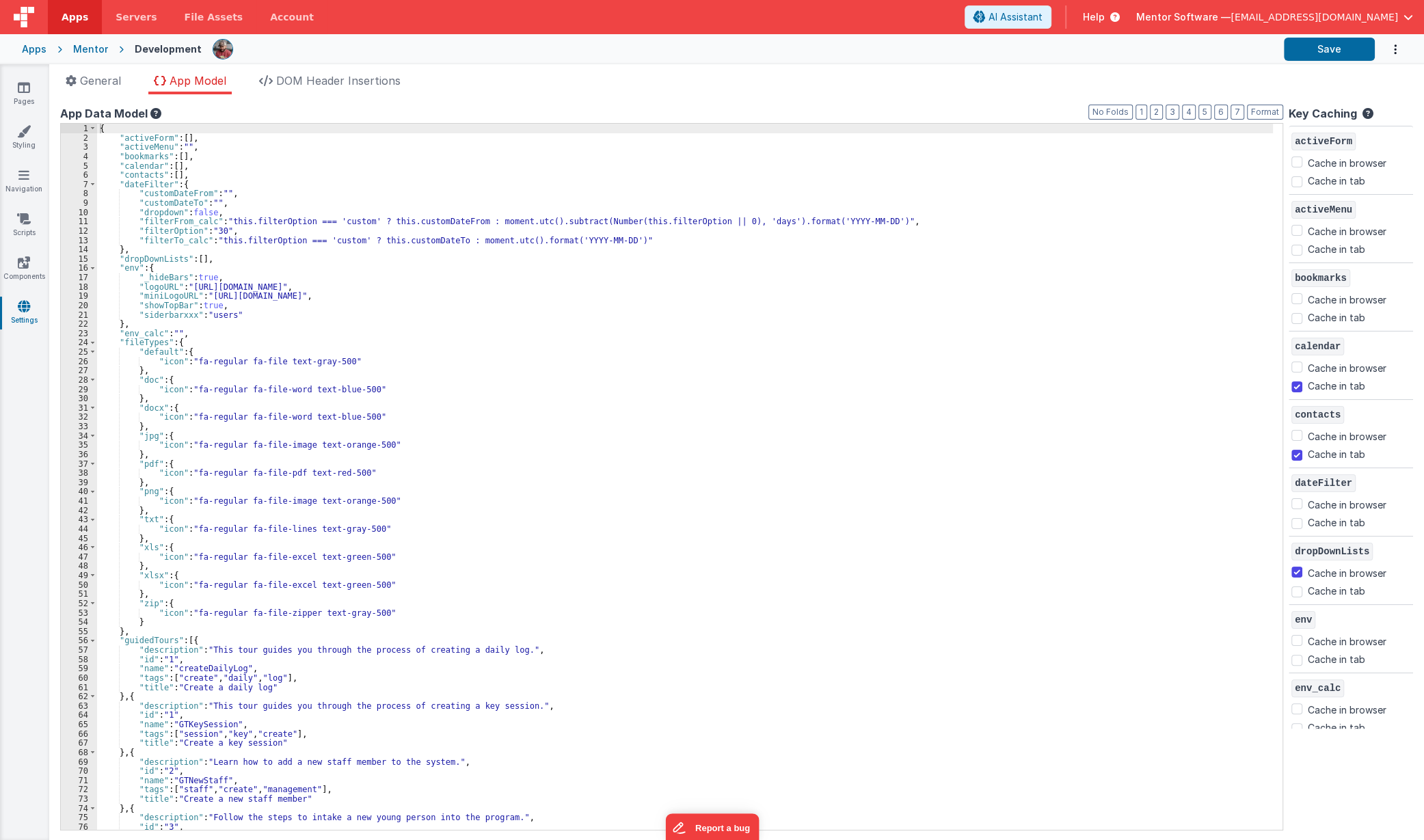
checkbox input "false"
checkbox input "true"
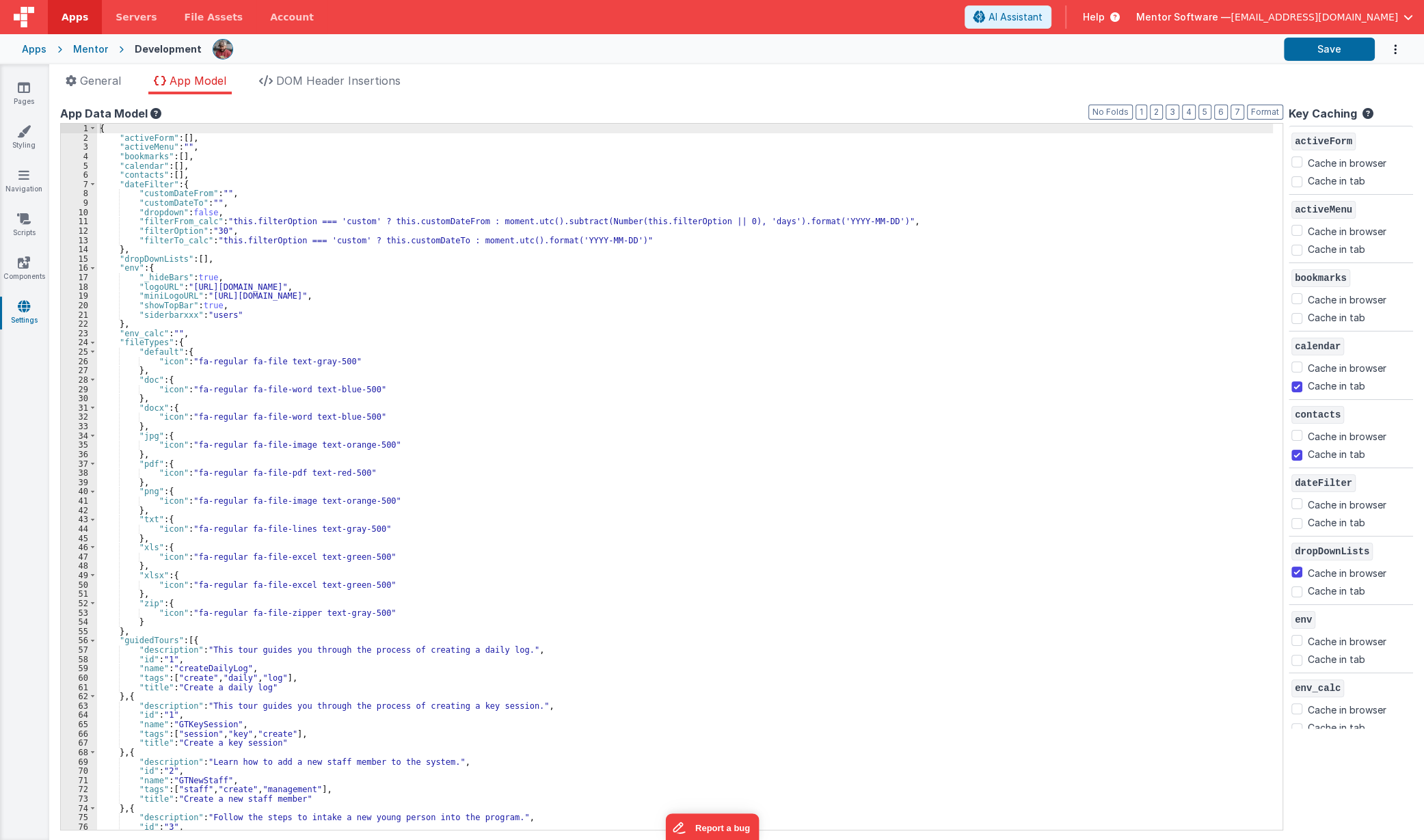
checkbox input "false"
checkbox input "true"
checkbox input "false"
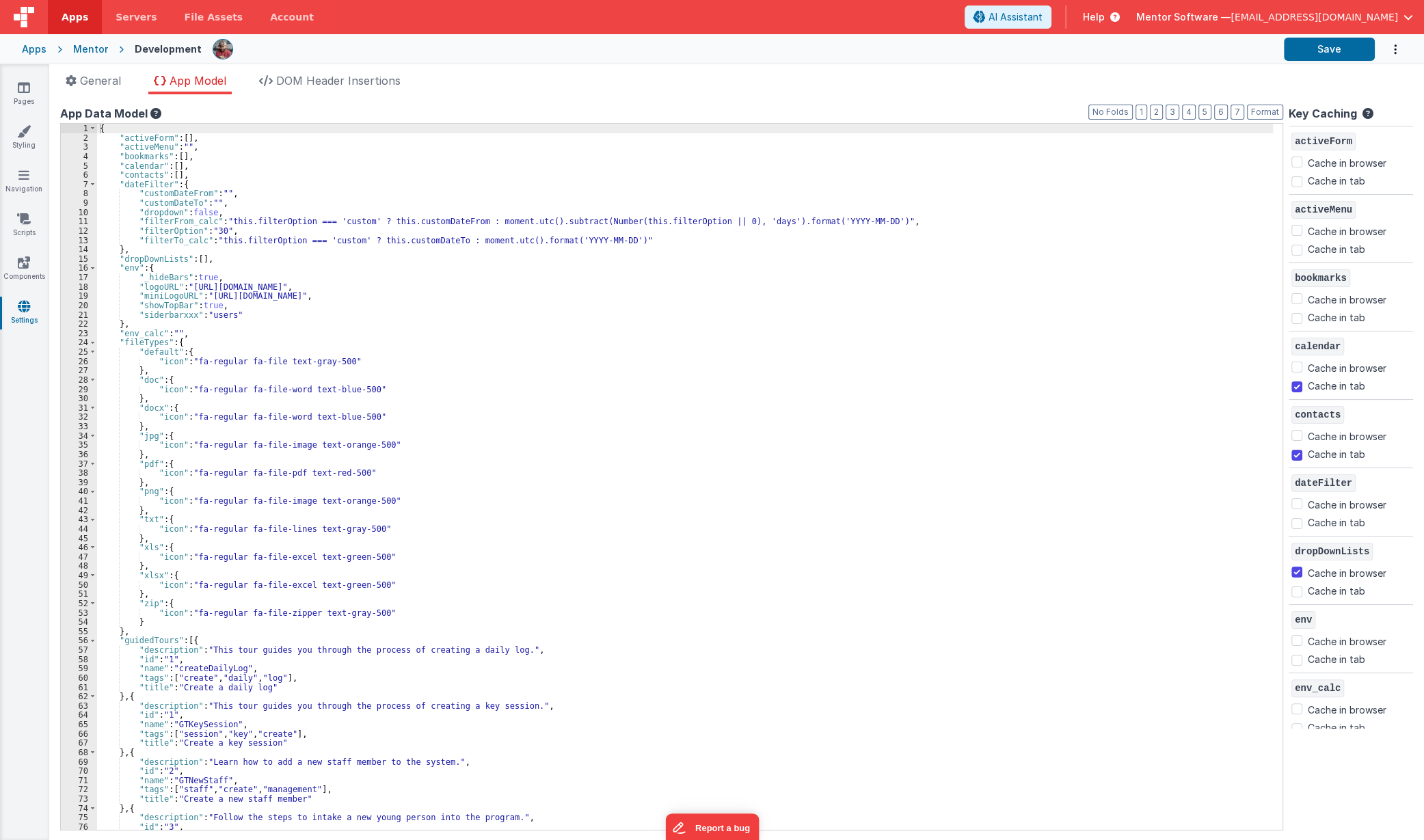
checkbox input "true"
checkbox input "false"
checkbox input "true"
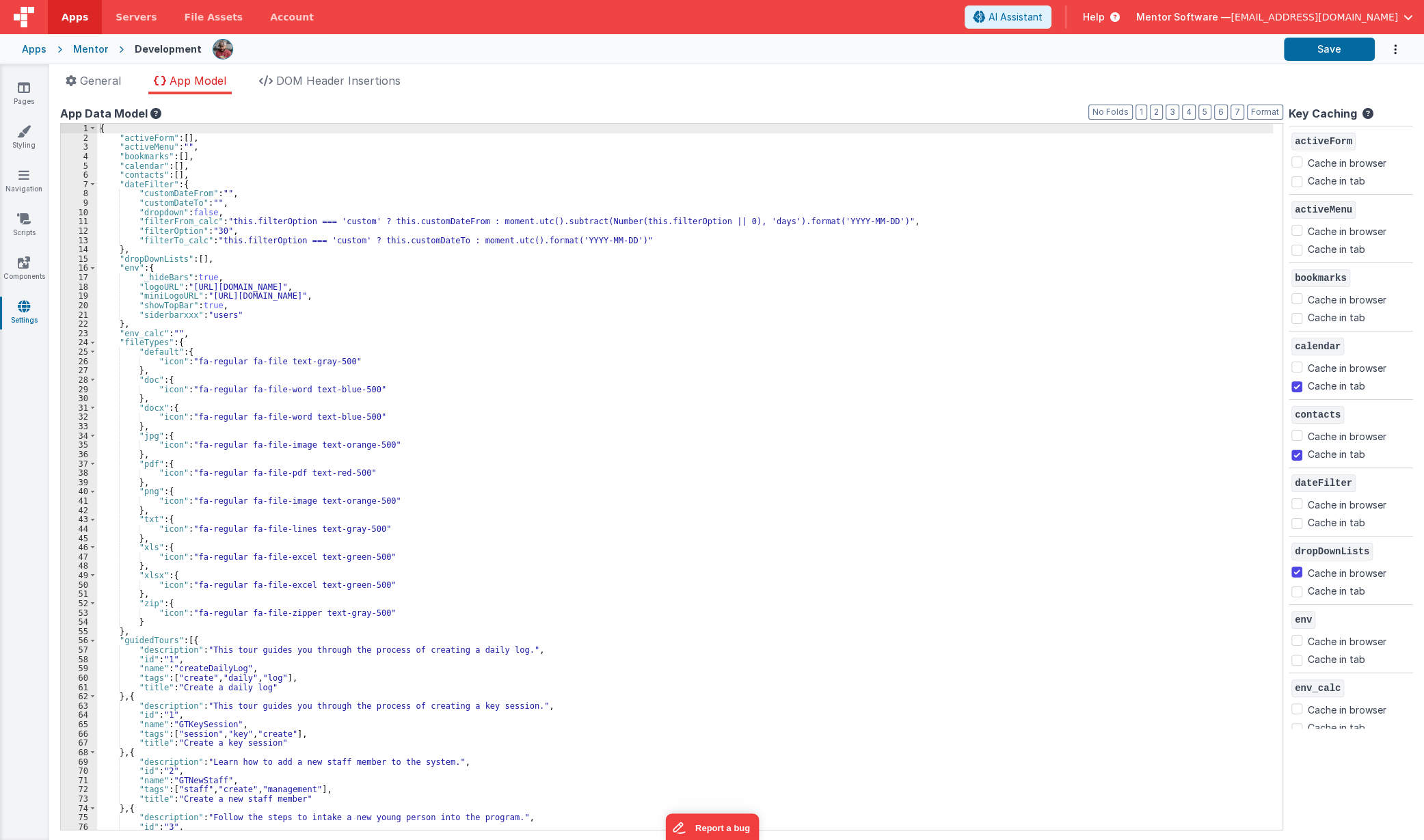
checkbox input "false"
checkbox input "true"
checkbox input "false"
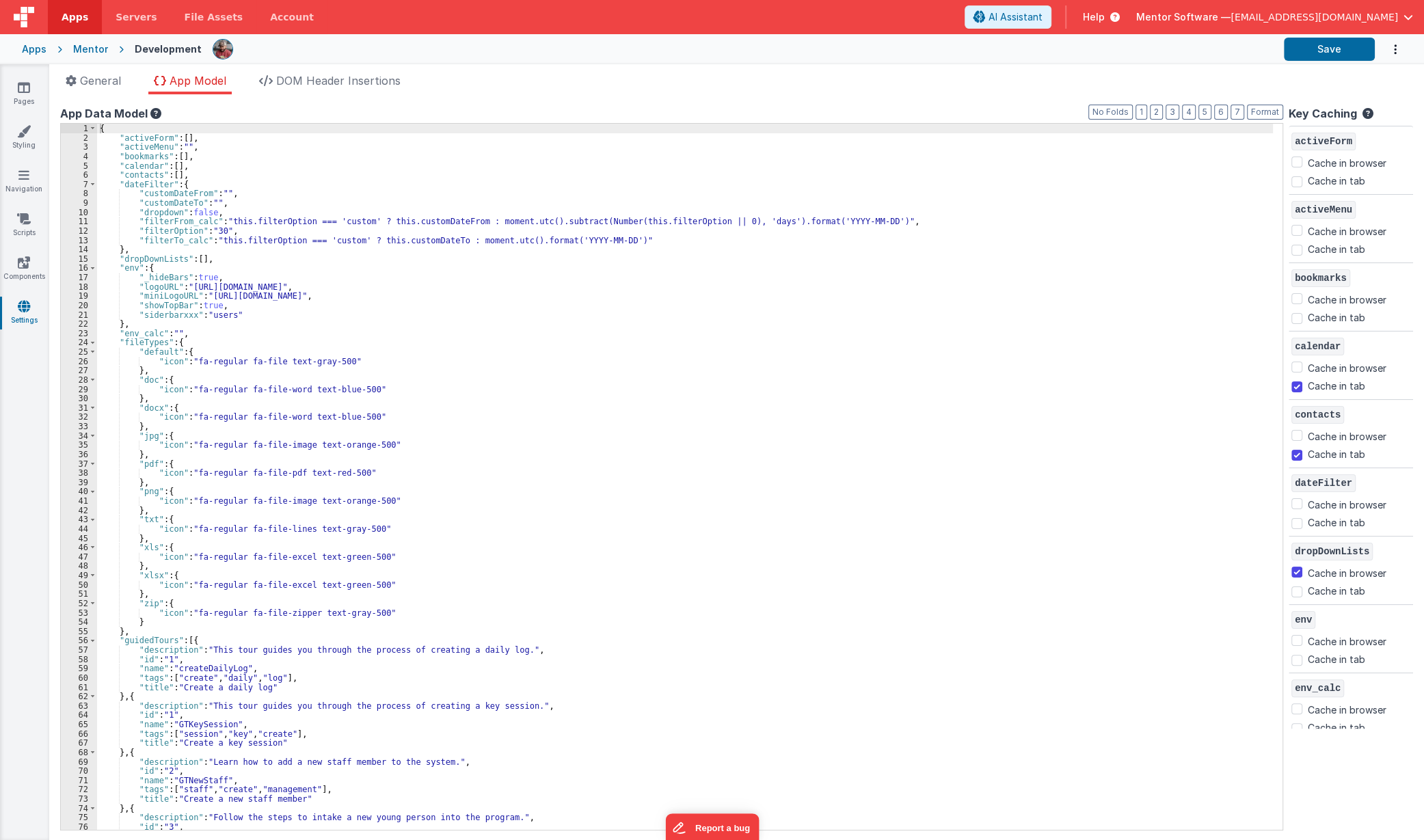
checkbox input "false"
checkbox input "true"
click at [1158, 108] on button "2" at bounding box center [1156, 112] width 13 height 15
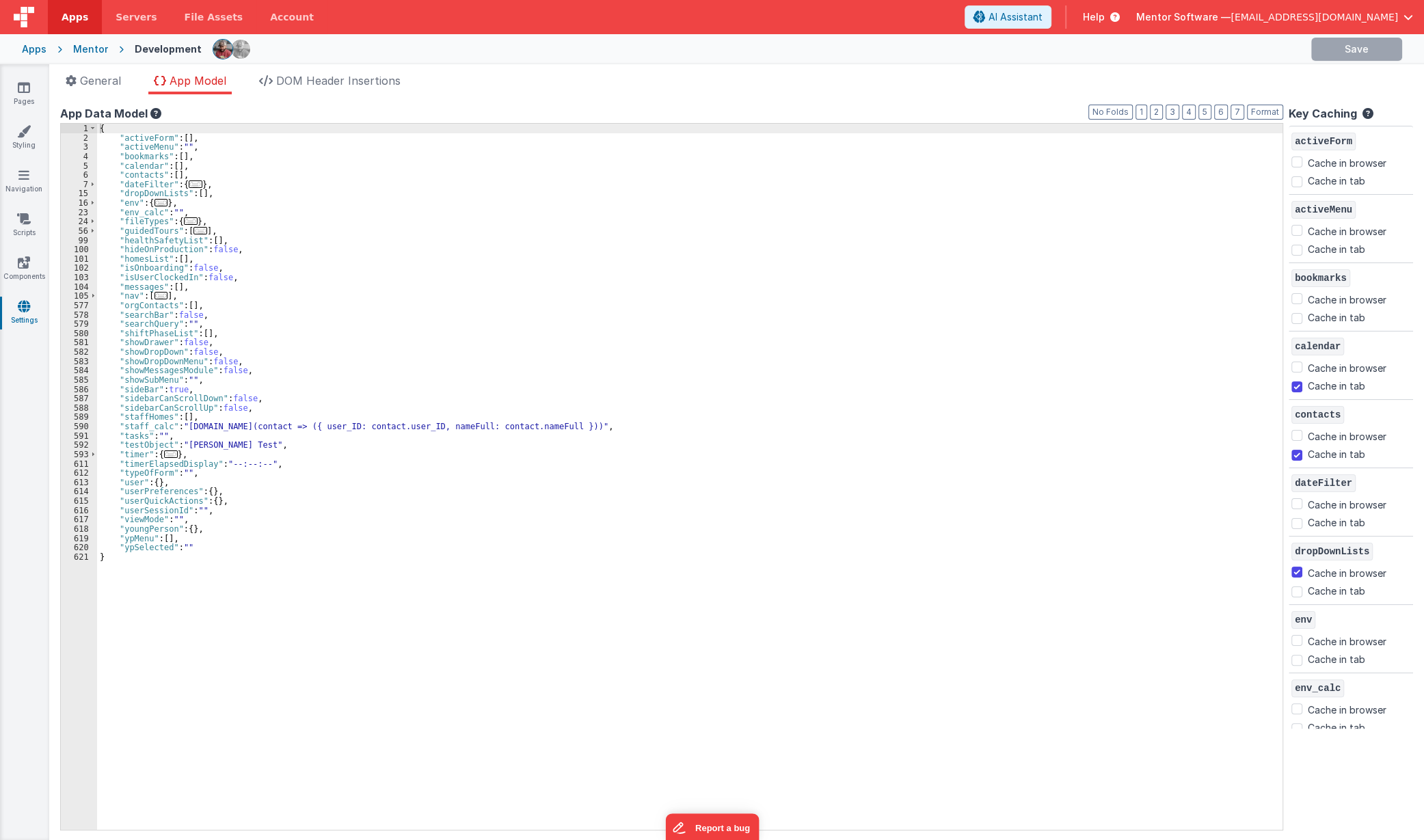
click at [240, 547] on div "{ "activeForm" : [ ] , "activeMenu" : "" , "bookmarks" : [ ] , "calendar" : [ ]…" at bounding box center [690, 486] width 1186 height 725
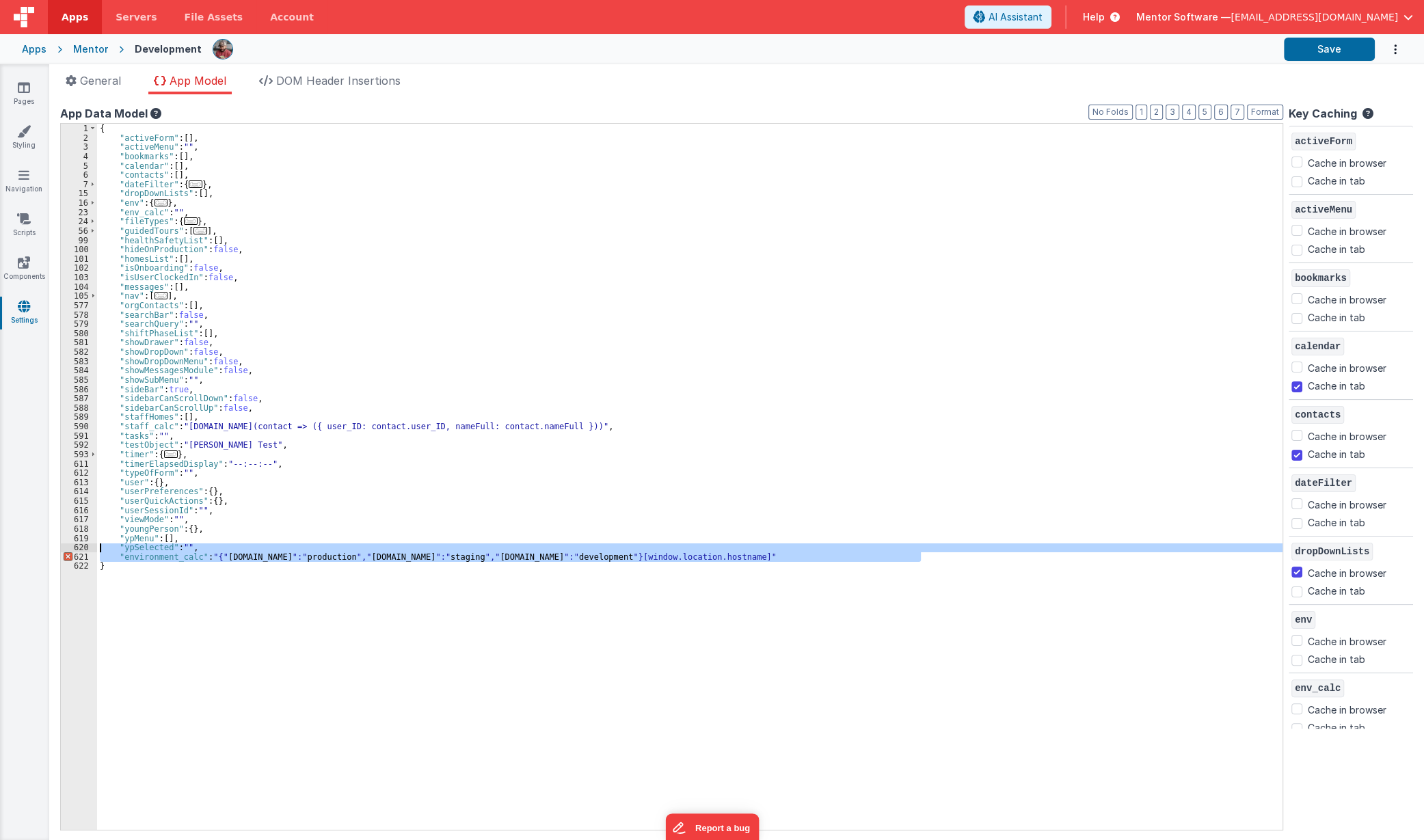
drag, startPoint x: 955, startPoint y: 559, endPoint x: 55, endPoint y: 549, distance: 900.1
click at [55, 549] on div "App name Mentor Software This name is used in the app's header is enabled Commo…" at bounding box center [737, 467] width 1375 height 746
click at [129, 560] on div "{ "activeForm" : [ ] , "activeMenu" : "" , "bookmarks" : [ ] , "calendar" : [ ]…" at bounding box center [689, 476] width 1185 height 706
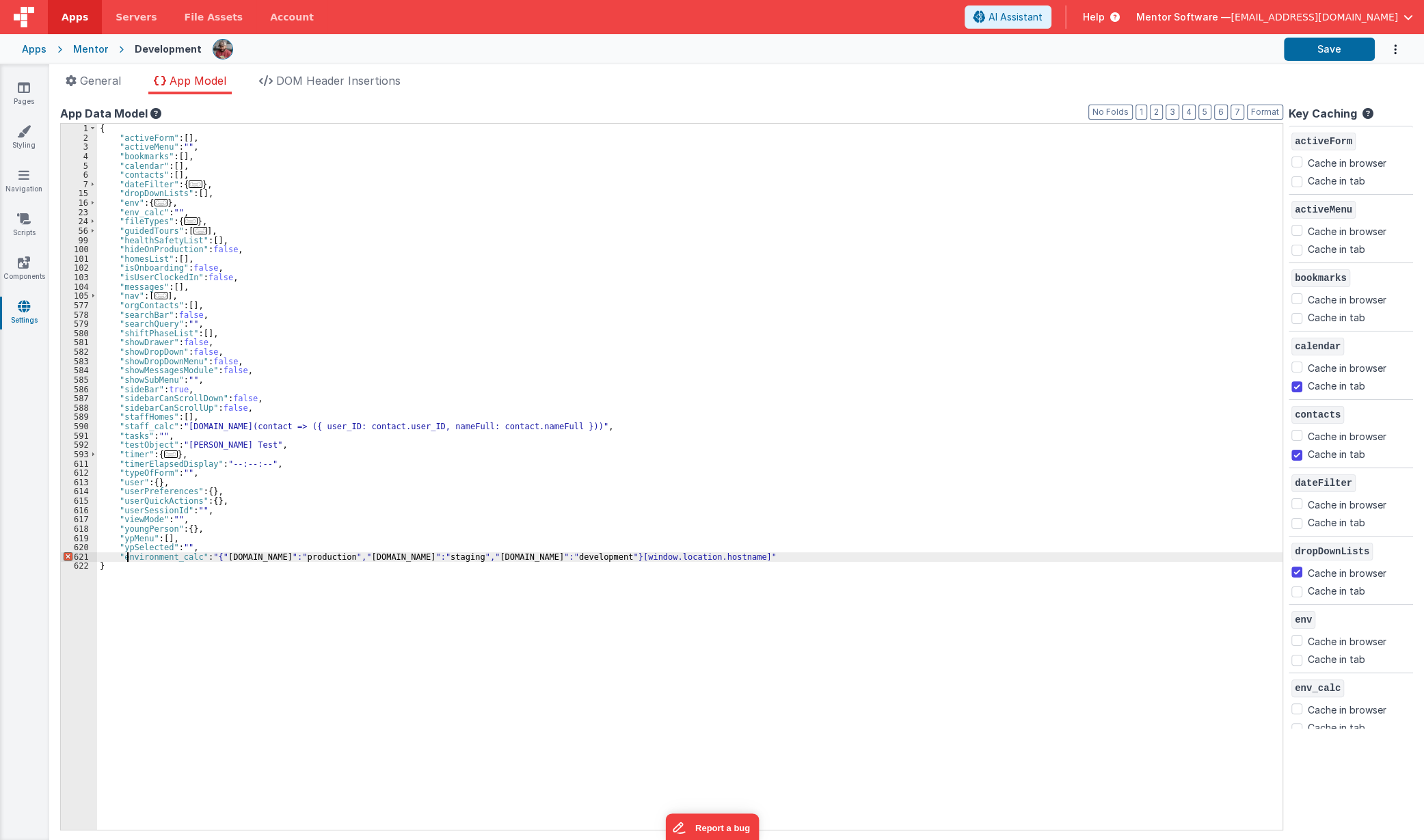
click at [118, 560] on div "{ "activeForm" : [ ] , "activeMenu" : "" , "bookmarks" : [ ] , "calendar" : [ ]…" at bounding box center [690, 486] width 1186 height 725
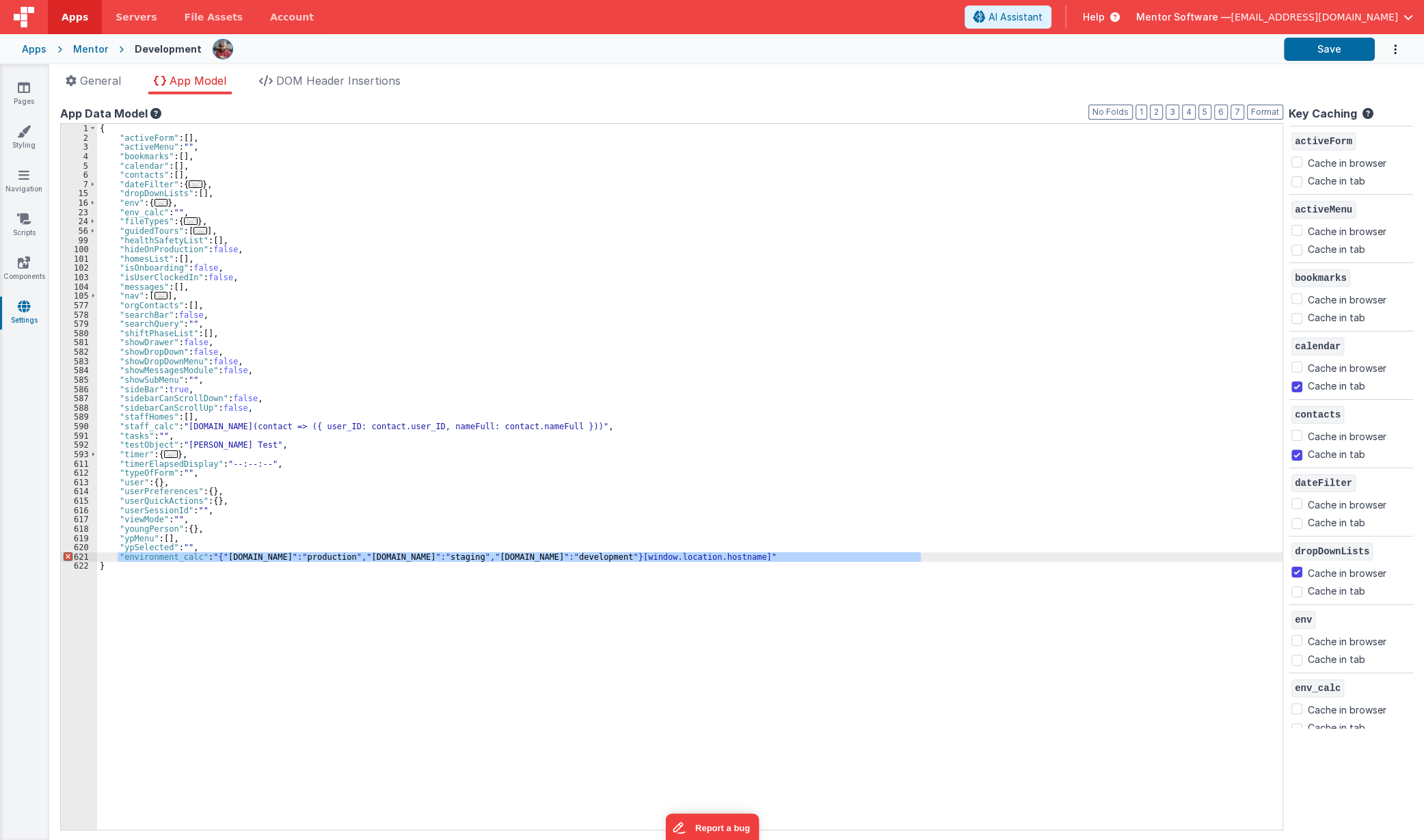
paste textarea
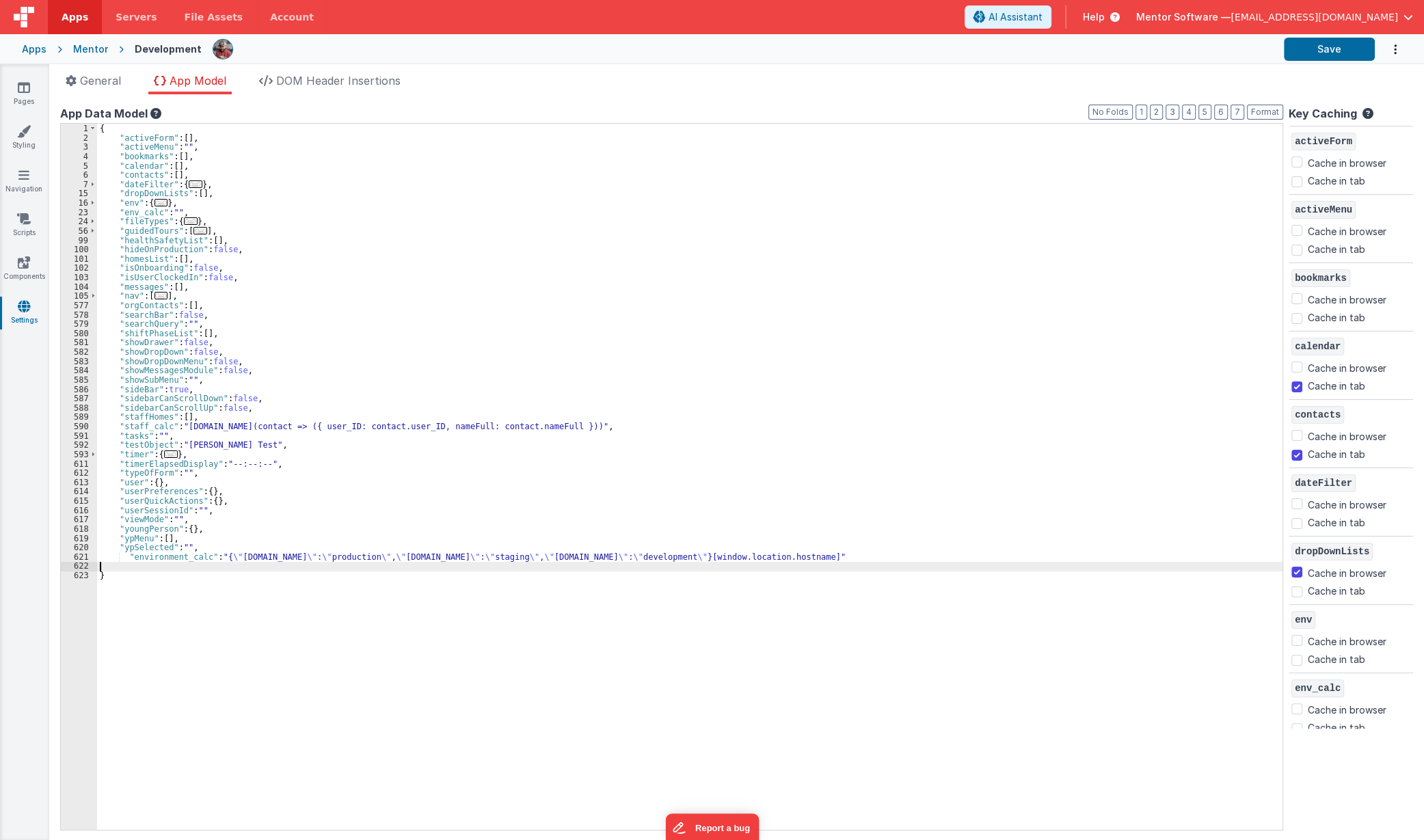
click at [212, 544] on div "{ "activeForm" : [ ] , "activeMenu" : "" , "bookmarks" : [ ] , "calendar" : [ ]…" at bounding box center [690, 486] width 1186 height 725
click at [1355, 62] on div "Apps Mentor Development Save" at bounding box center [712, 49] width 1424 height 30
click at [1353, 57] on button "Save" at bounding box center [1330, 49] width 91 height 23
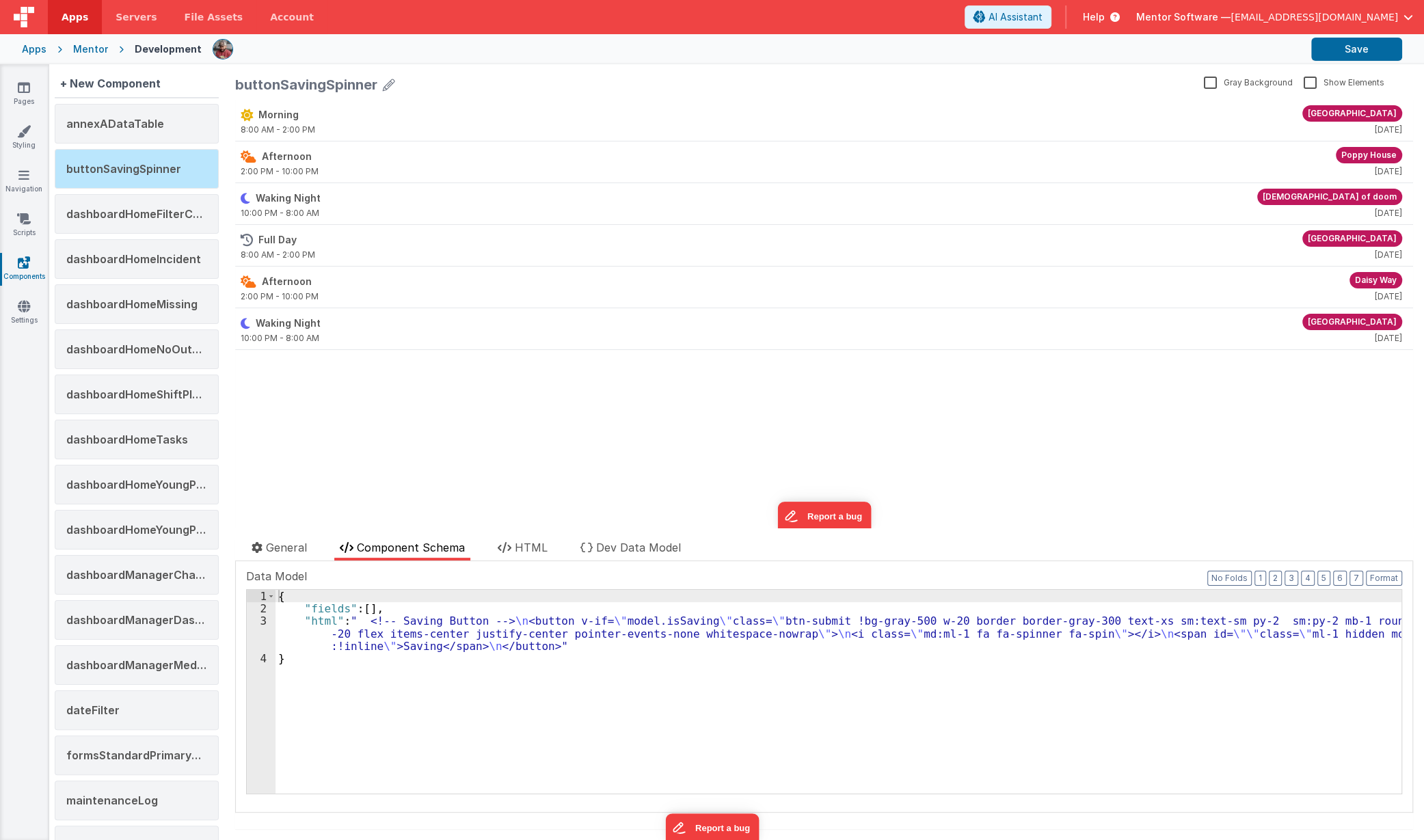
click at [79, 51] on div "Mentor" at bounding box center [90, 49] width 35 height 13
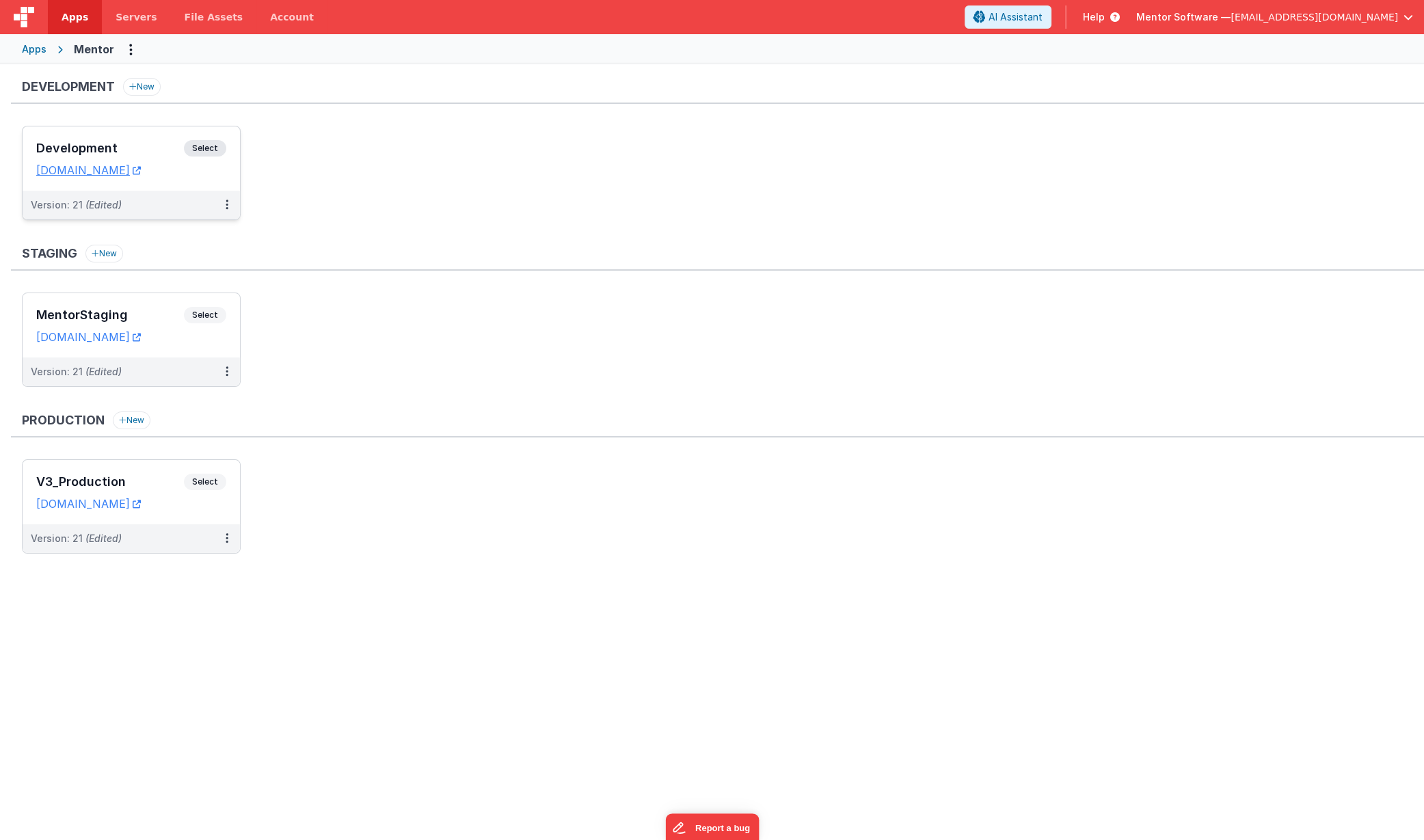
click at [144, 150] on h3 "Development" at bounding box center [110, 148] width 147 height 13
